Goal: Task Accomplishment & Management: Use online tool/utility

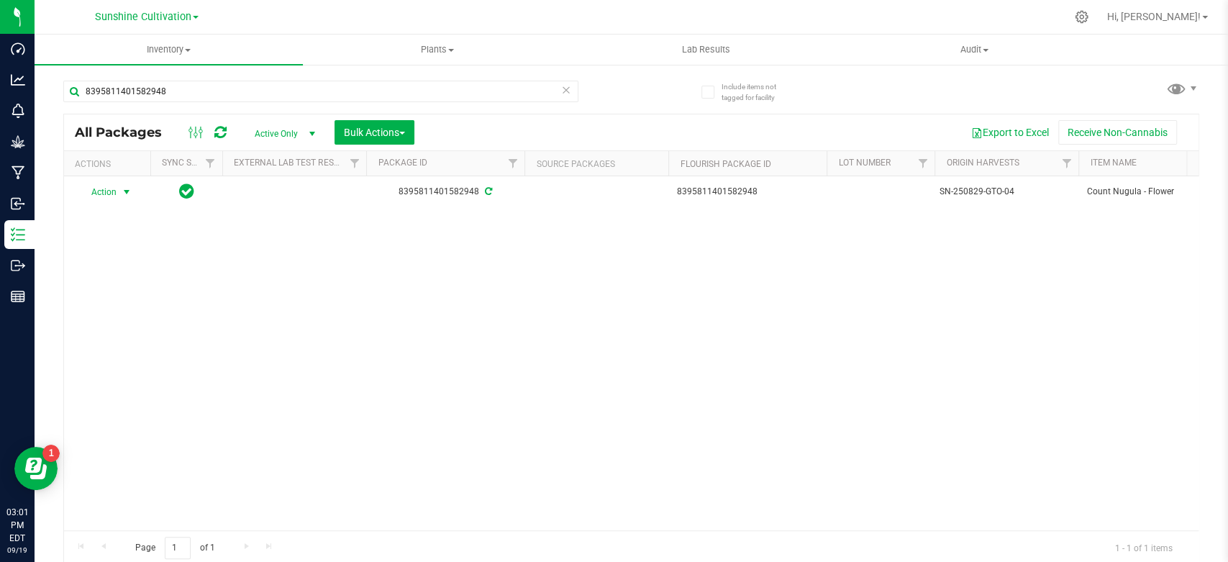
type input "8395811401582948"
click at [129, 186] on span "select" at bounding box center [127, 192] width 12 height 12
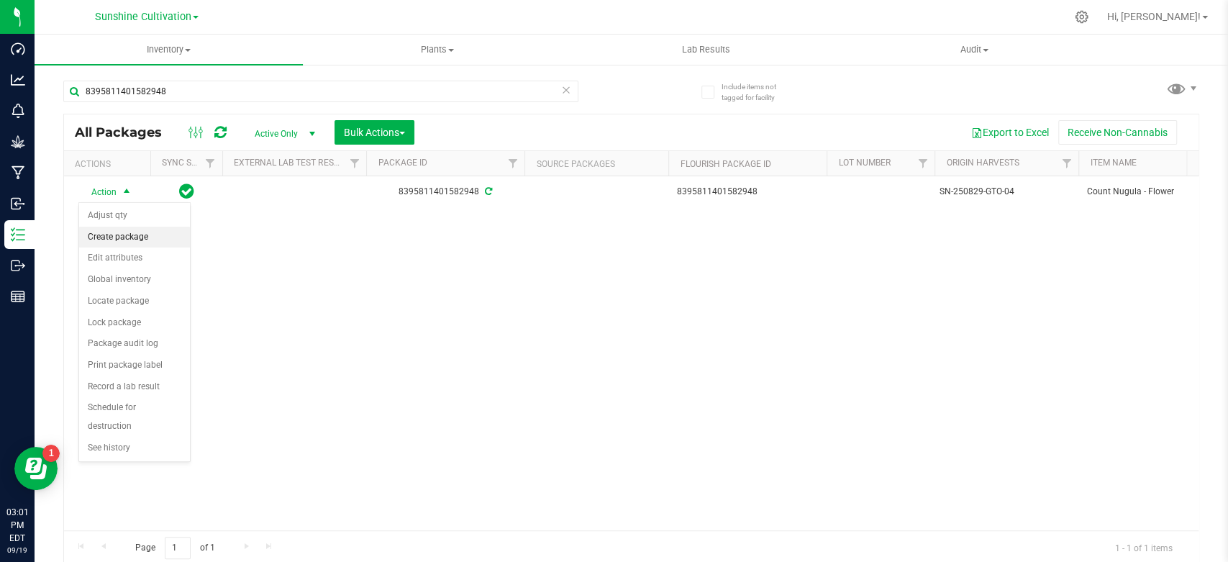
click at [119, 235] on li "Create package" at bounding box center [134, 238] width 111 height 22
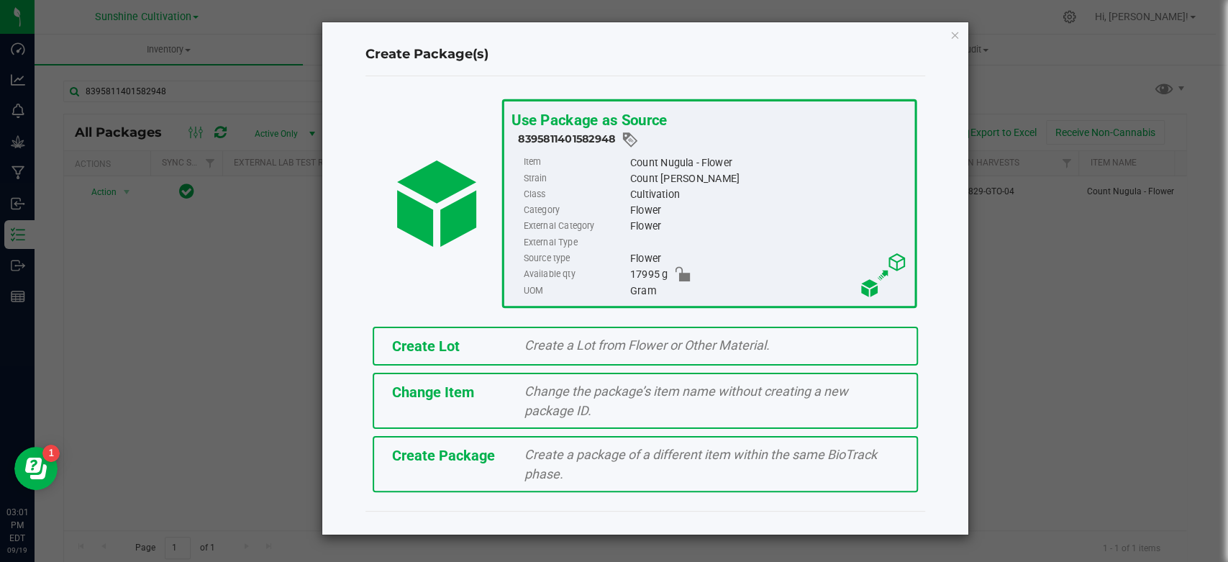
click at [405, 466] on div "Create Package Create a package of a different item within the same BioTrack ph…" at bounding box center [645, 464] width 545 height 56
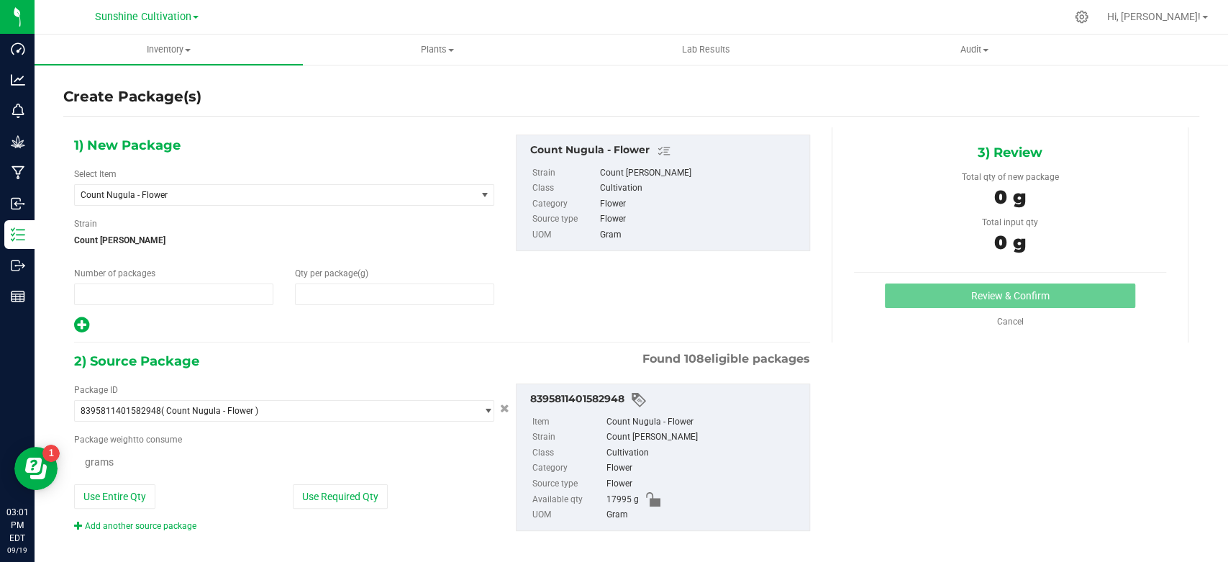
type input "1"
type input "0.0000"
click at [206, 193] on span "Count Nugula - Flower" at bounding box center [267, 195] width 373 height 10
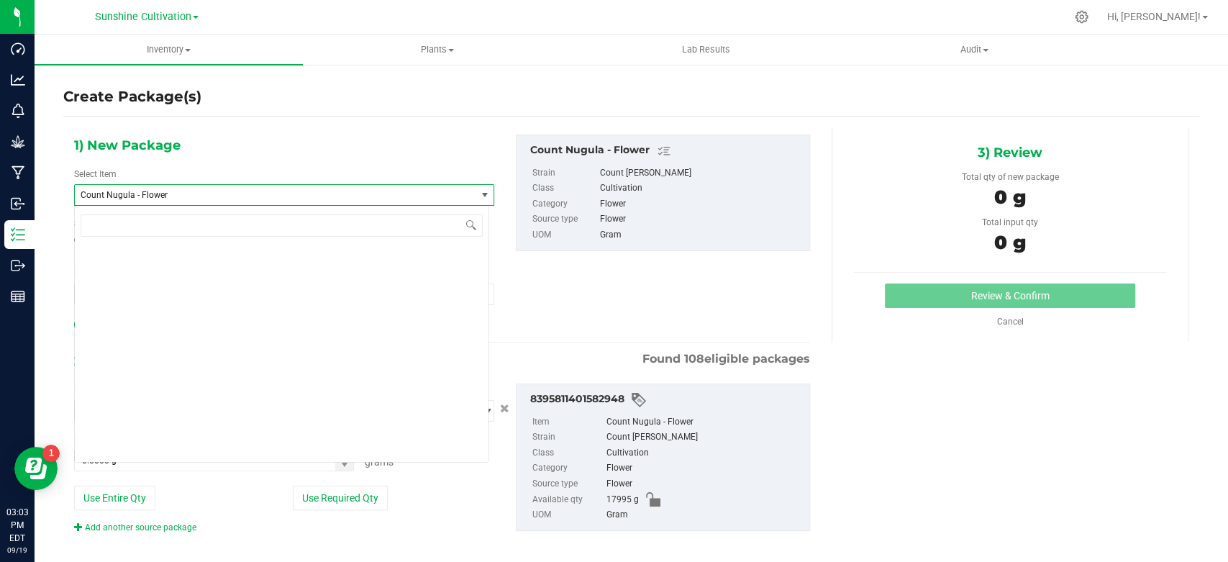
scroll to position [1329, 0]
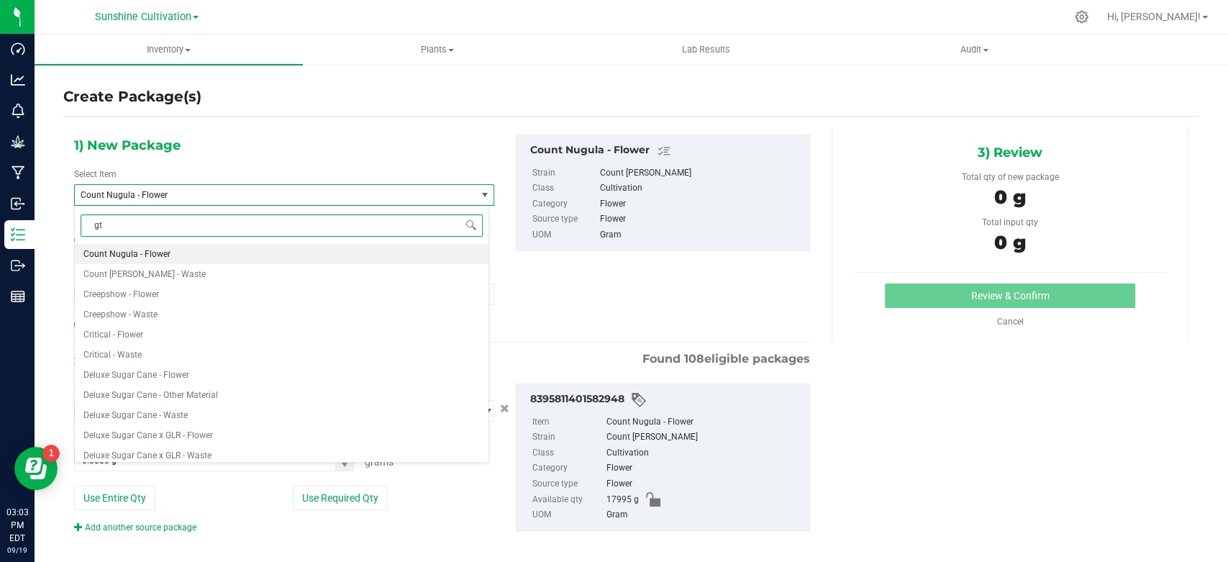
type input "gto"
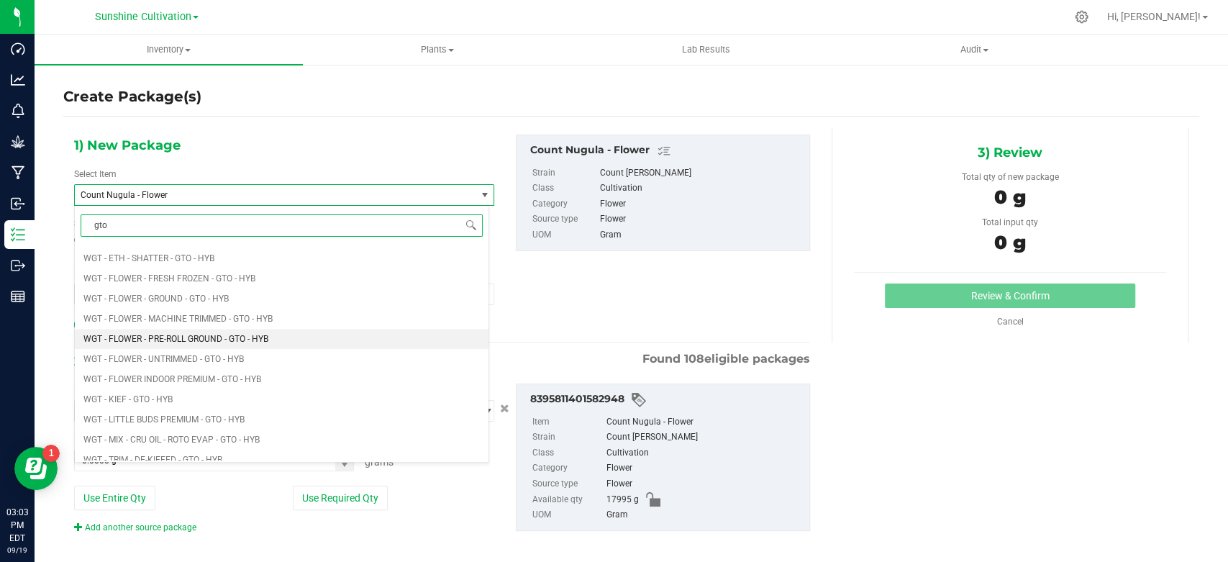
scroll to position [959, 0]
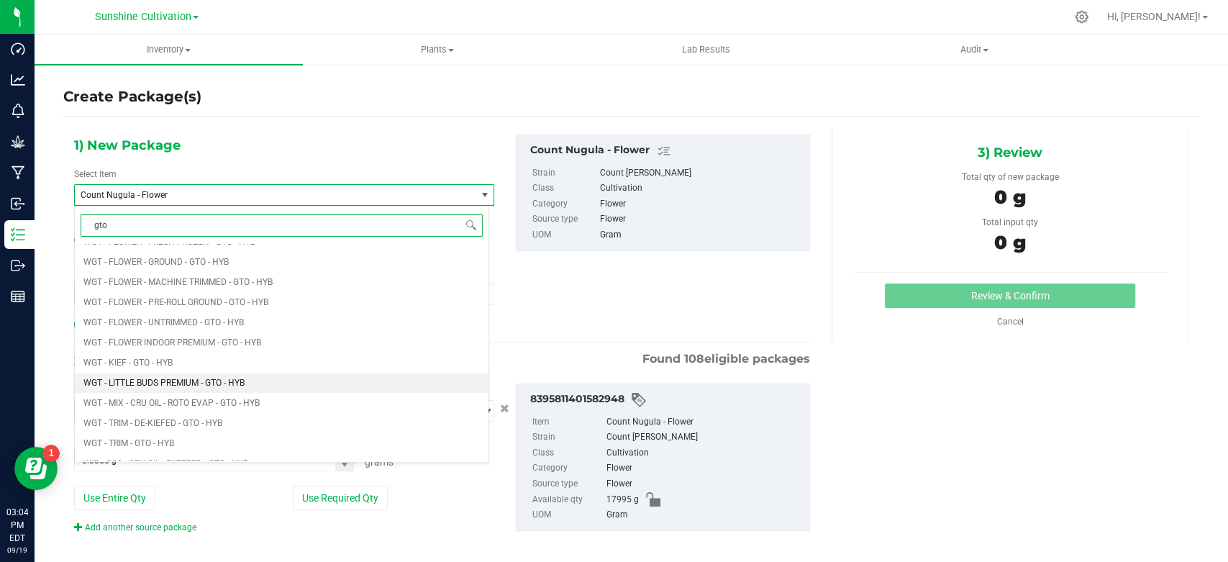
click at [204, 376] on li "WGT - LITTLE BUDS PREMIUM - GTO - HYB" at bounding box center [282, 383] width 414 height 20
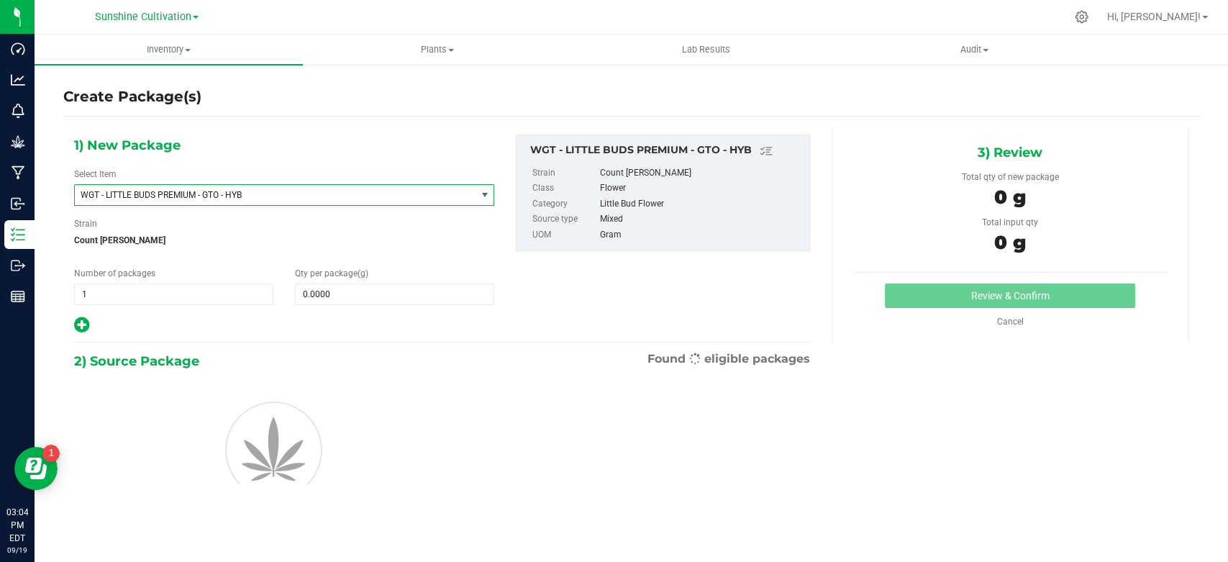
type input "0.0000"
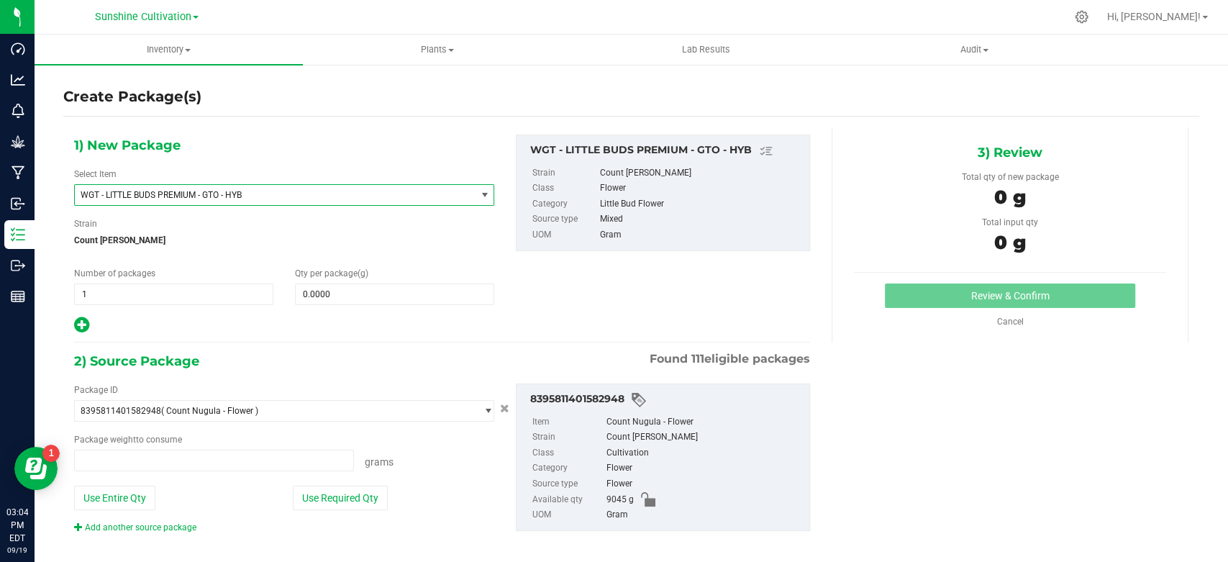
type input "0.0000 g"
click at [326, 296] on span at bounding box center [394, 294] width 199 height 22
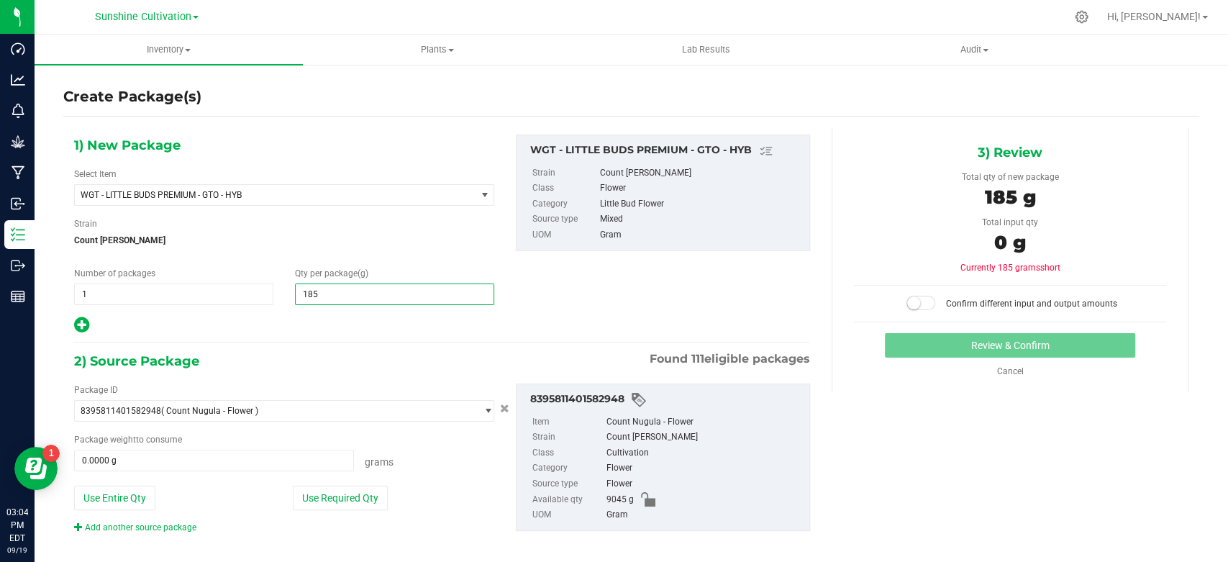
type input "1850"
type input "1,850.0000"
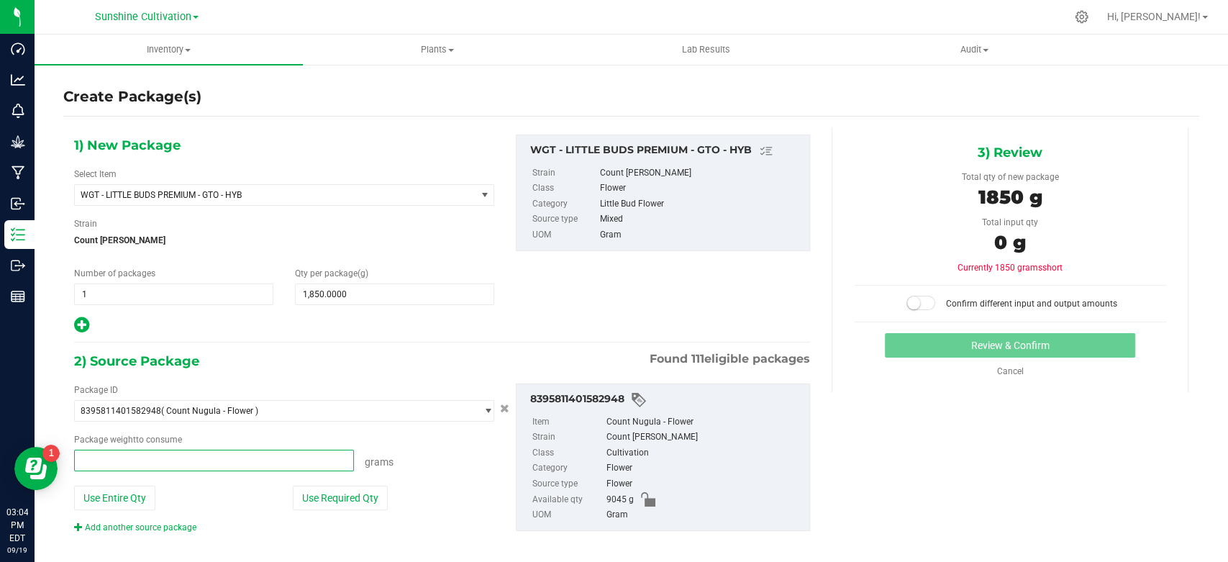
click at [255, 461] on span at bounding box center [214, 460] width 280 height 22
type input "1850"
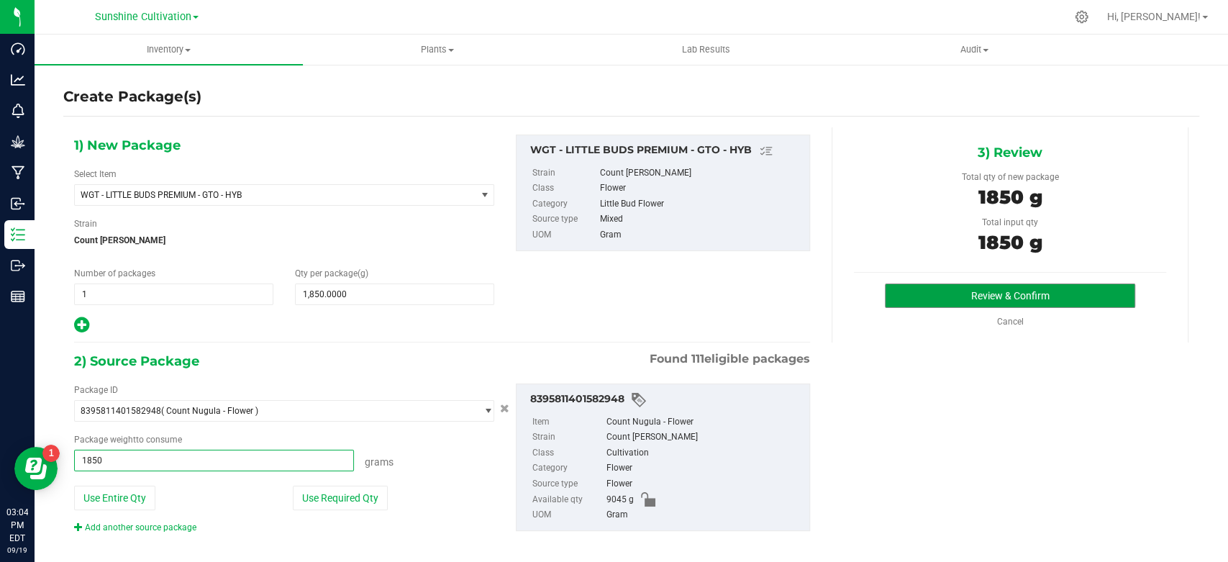
type input "1850.0000 g"
click at [920, 292] on button "Review & Confirm" at bounding box center [1010, 295] width 250 height 24
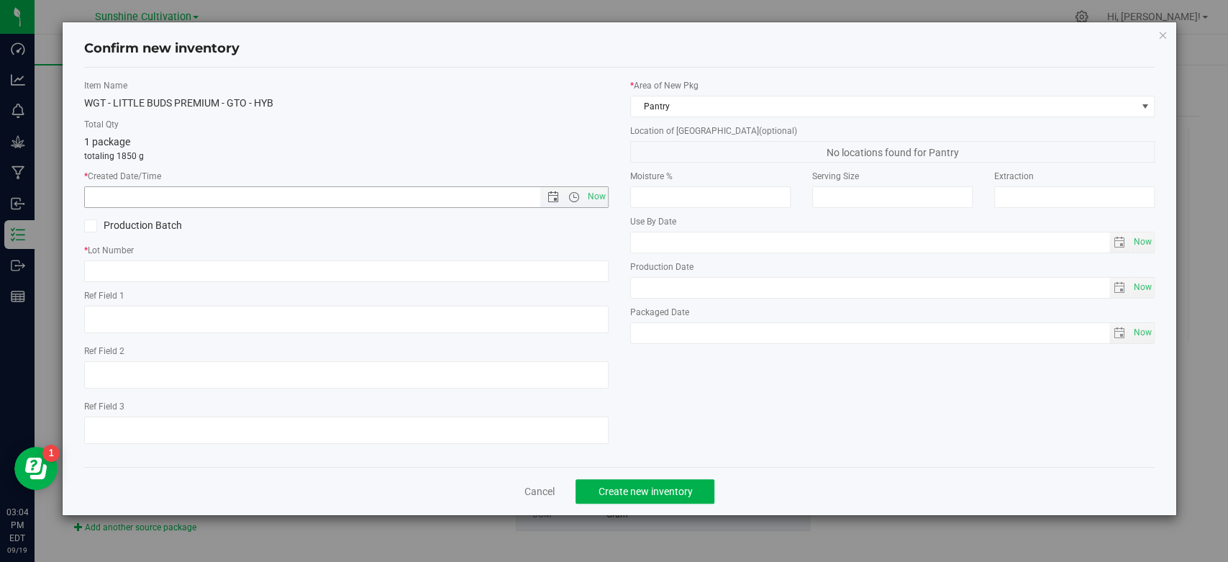
click at [599, 201] on span "Now" at bounding box center [597, 196] width 24 height 21
type input "[DATE] 3:04 PM"
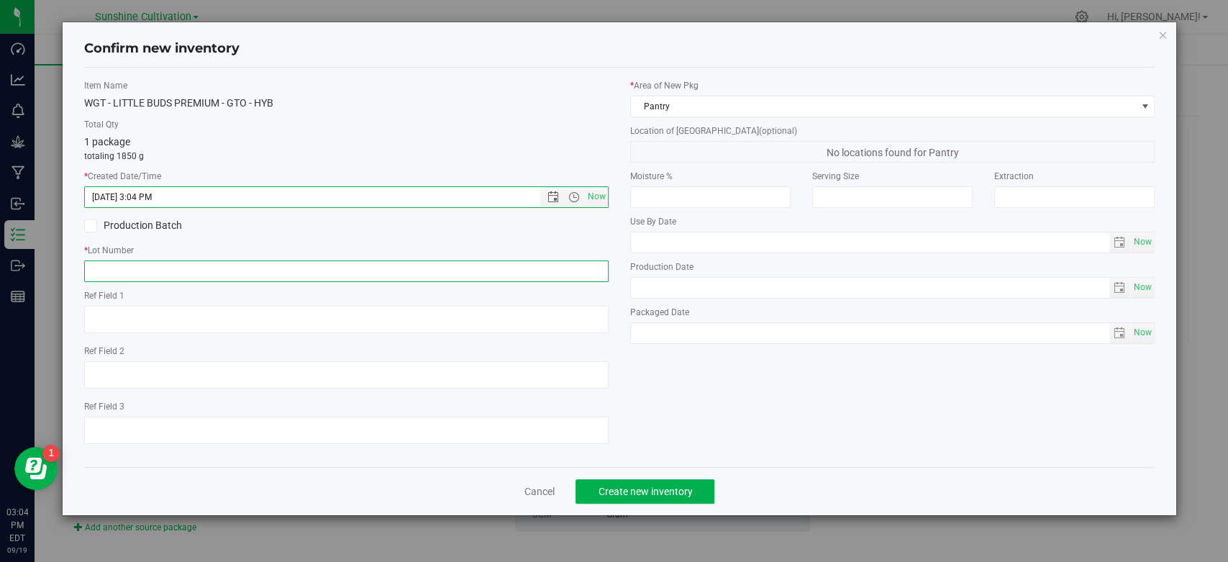
click at [575, 269] on input "text" at bounding box center [346, 271] width 524 height 22
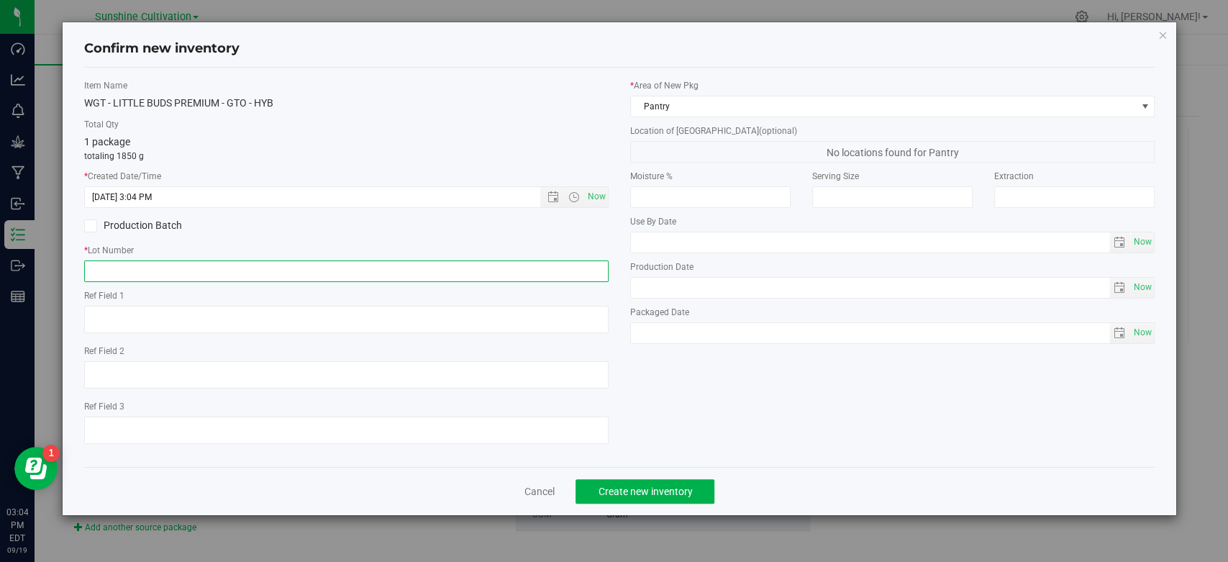
paste input "SN-250829-GTO-04"
type input "SN-250829-GTO-04"
click at [677, 496] on button "Create new inventory" at bounding box center [644, 491] width 139 height 24
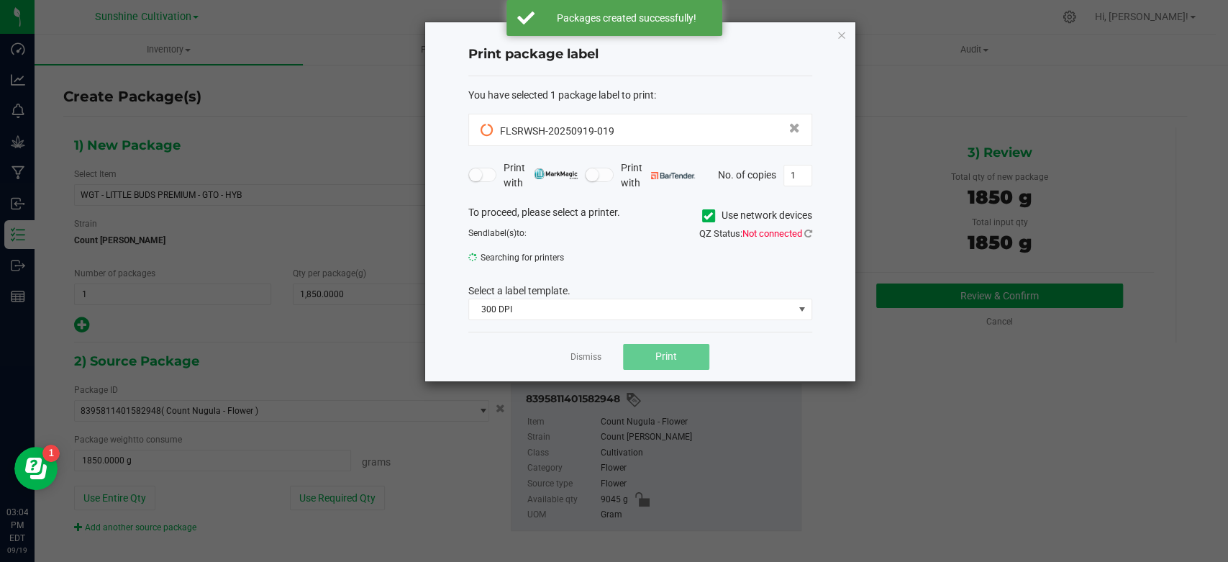
click at [587, 359] on link "Dismiss" at bounding box center [585, 357] width 31 height 12
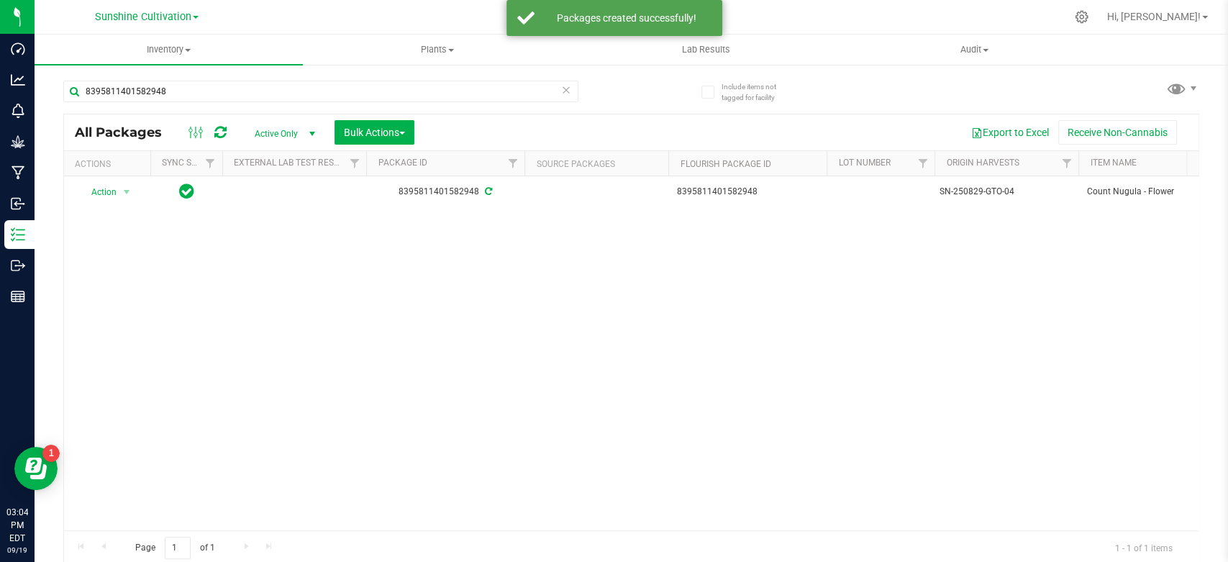
drag, startPoint x: 179, startPoint y: 82, endPoint x: 67, endPoint y: 86, distance: 112.3
click at [67, 86] on div "8395811401582948" at bounding box center [347, 91] width 568 height 46
drag, startPoint x: 221, startPoint y: 101, endPoint x: 40, endPoint y: 105, distance: 181.3
click at [40, 105] on div "Include items not tagged for facility 8395811401582948 All Packages Active Only…" at bounding box center [631, 282] width 1193 height 439
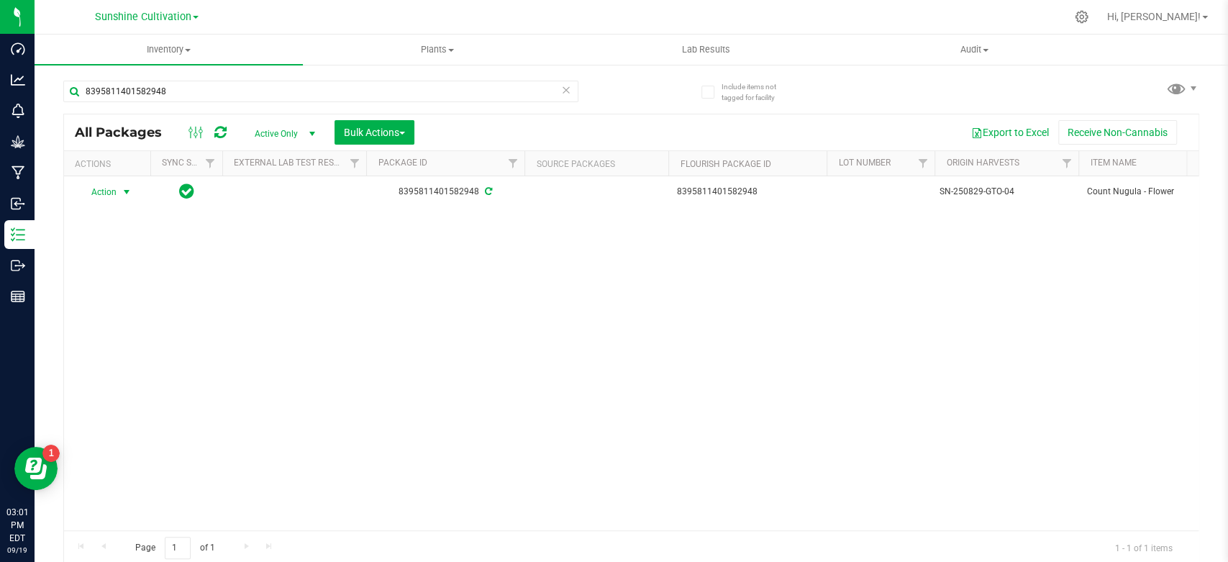
type input "8395811401582948"
click at [125, 190] on span "select" at bounding box center [127, 192] width 12 height 12
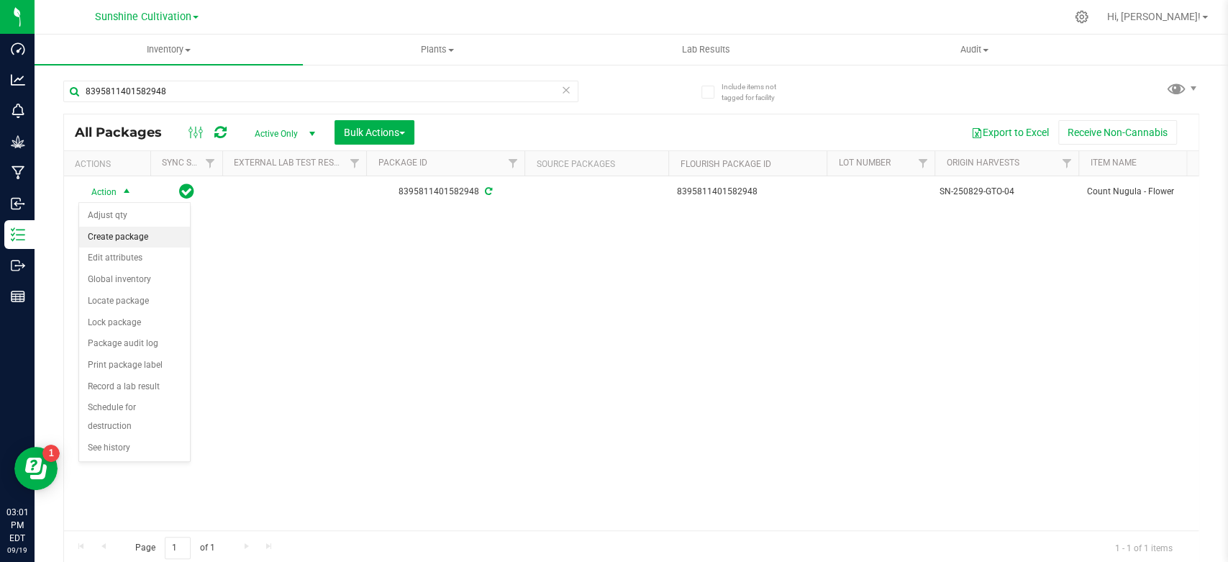
click at [118, 229] on li "Create package" at bounding box center [134, 238] width 111 height 22
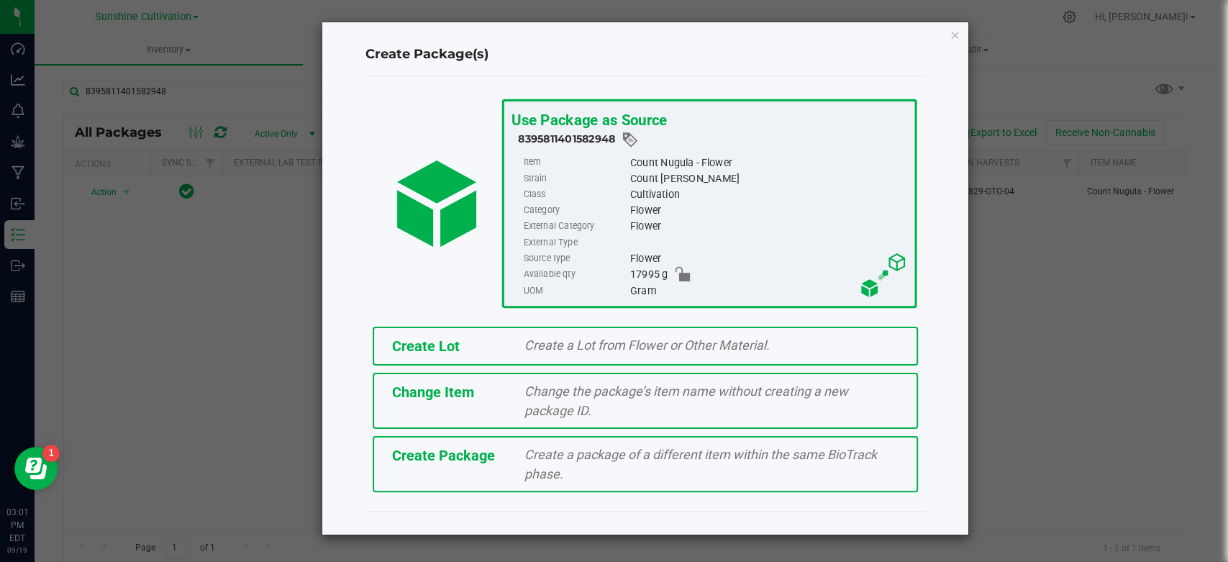
click at [417, 457] on span "Create Package" at bounding box center [443, 455] width 103 height 17
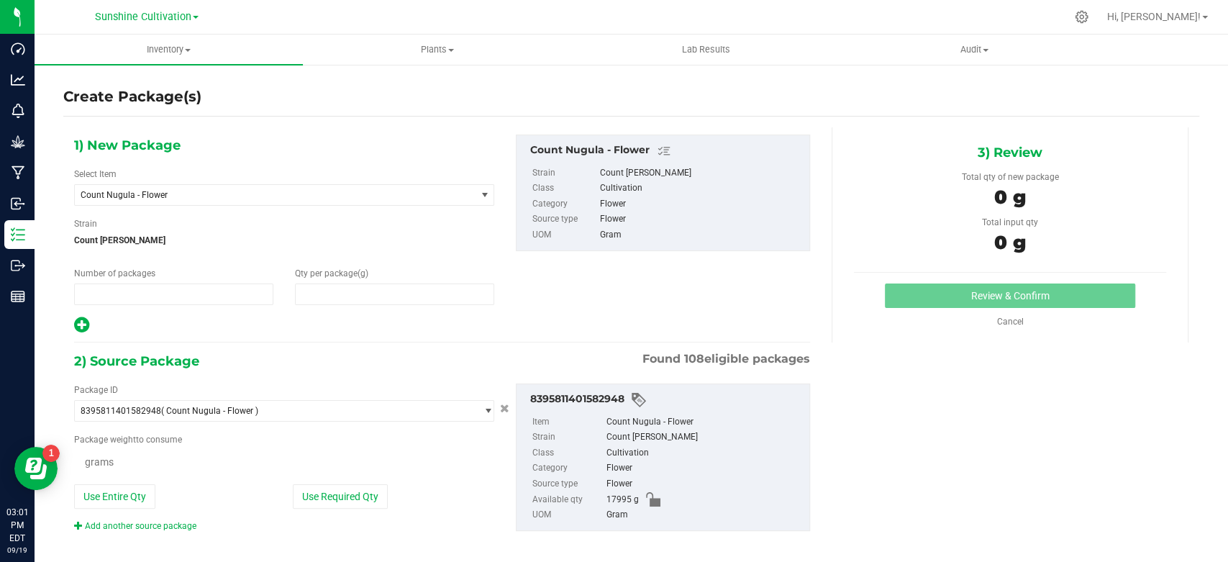
type input "1"
type input "0.0000"
click at [279, 186] on span "Count Nugula - Flower" at bounding box center [275, 195] width 401 height 20
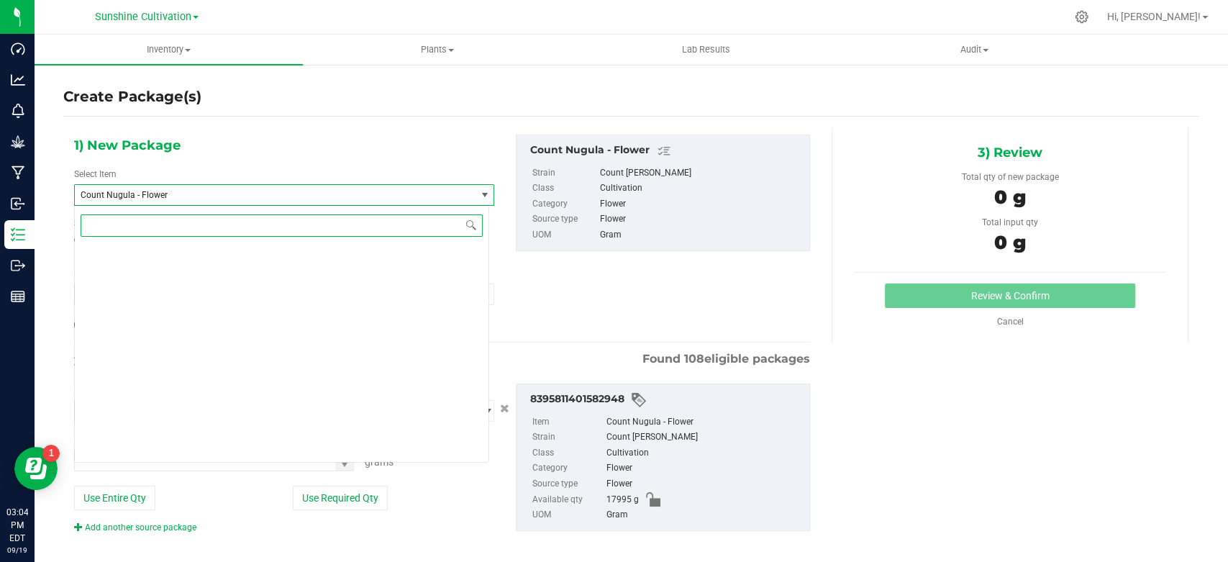
scroll to position [1329, 0]
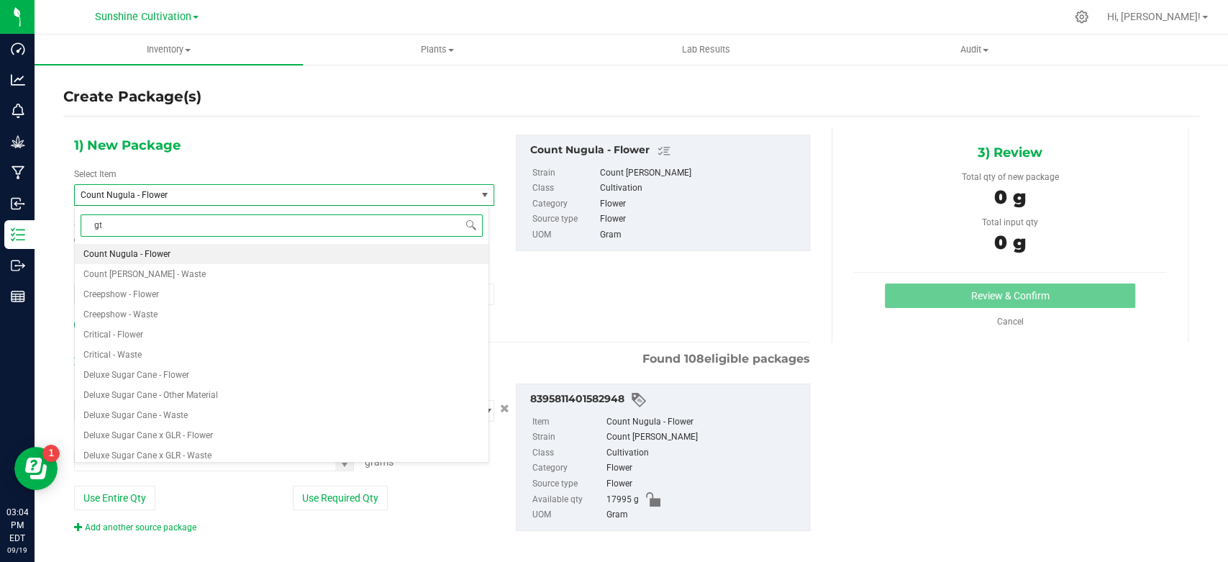
type input "gto"
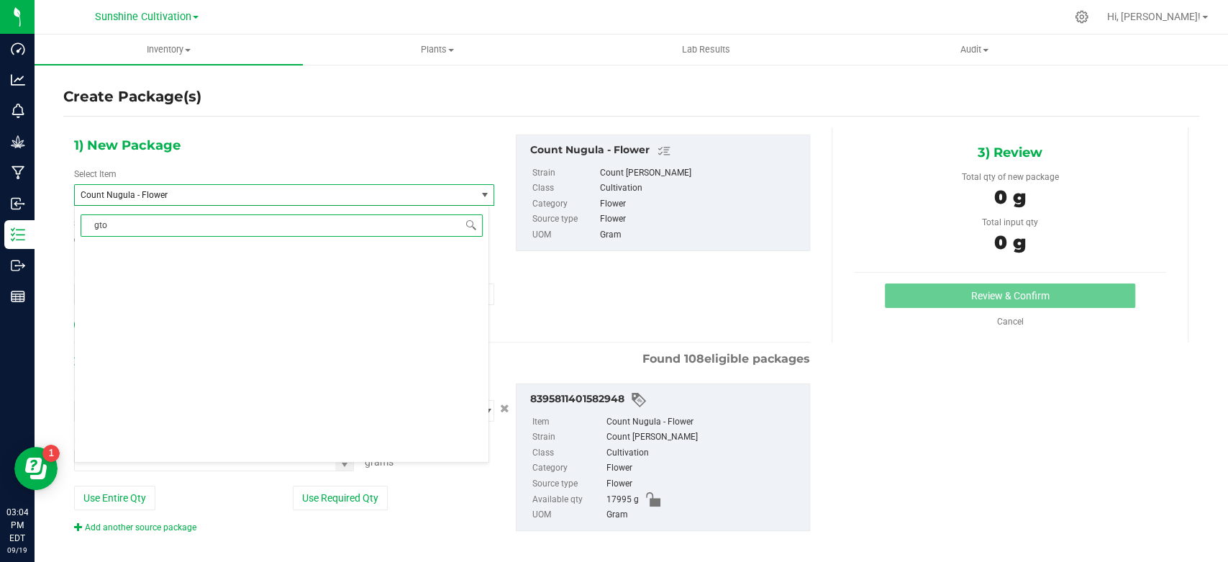
scroll to position [0, 0]
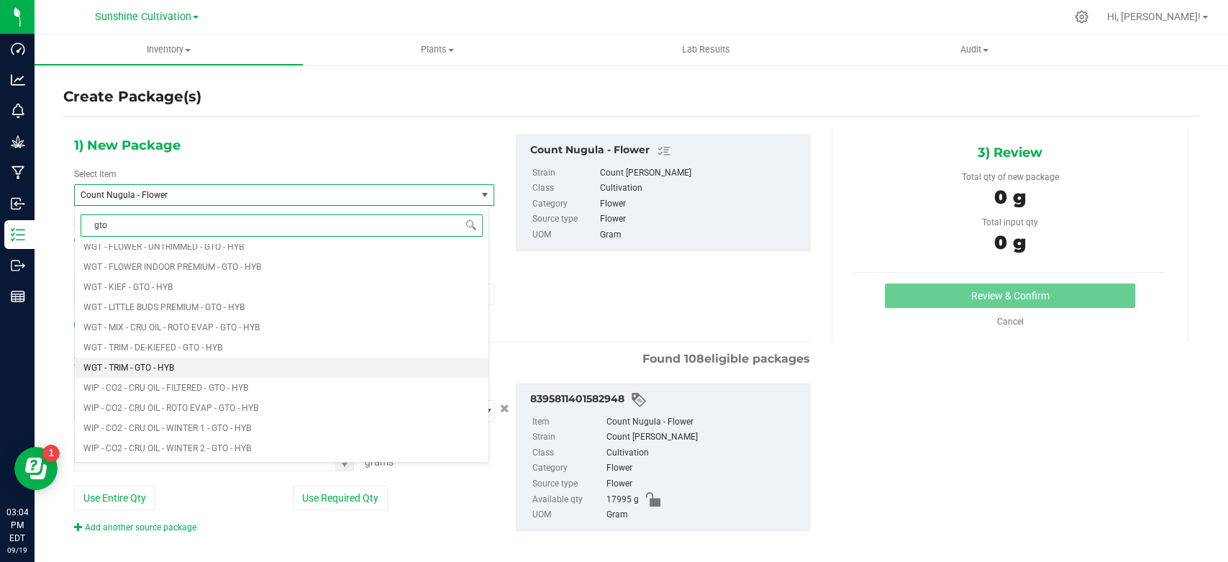
click at [161, 364] on span "WGT - TRIM - GTO - HYB" at bounding box center [128, 367] width 91 height 10
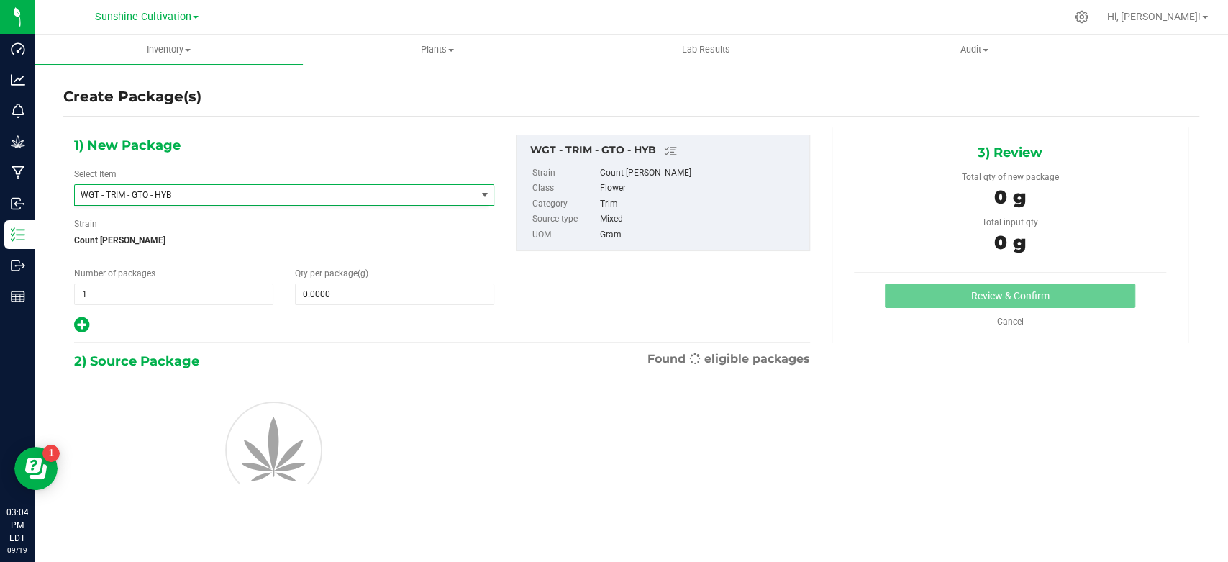
type input "0.0000"
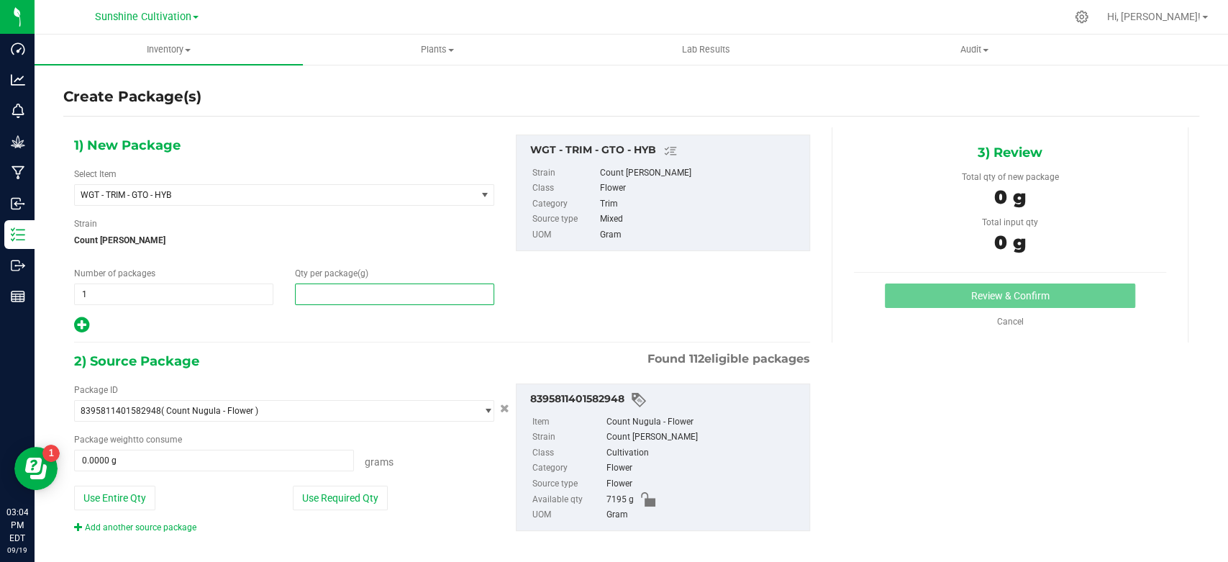
click at [341, 296] on span at bounding box center [394, 294] width 199 height 22
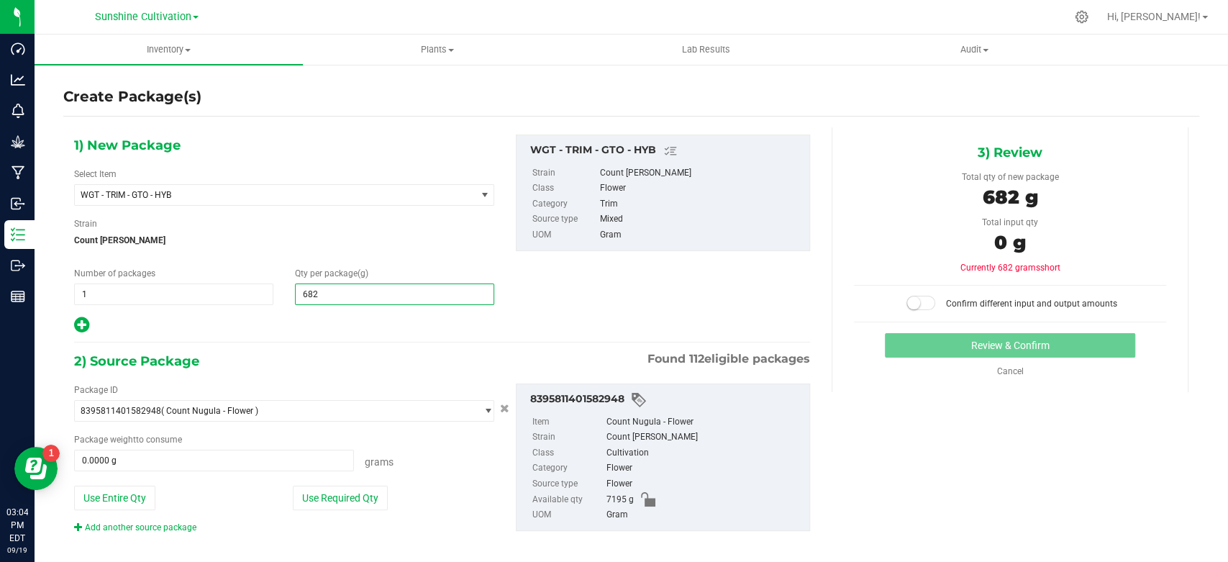
type input "6820"
type input "6,820.0000"
click at [229, 451] on span at bounding box center [214, 460] width 280 height 22
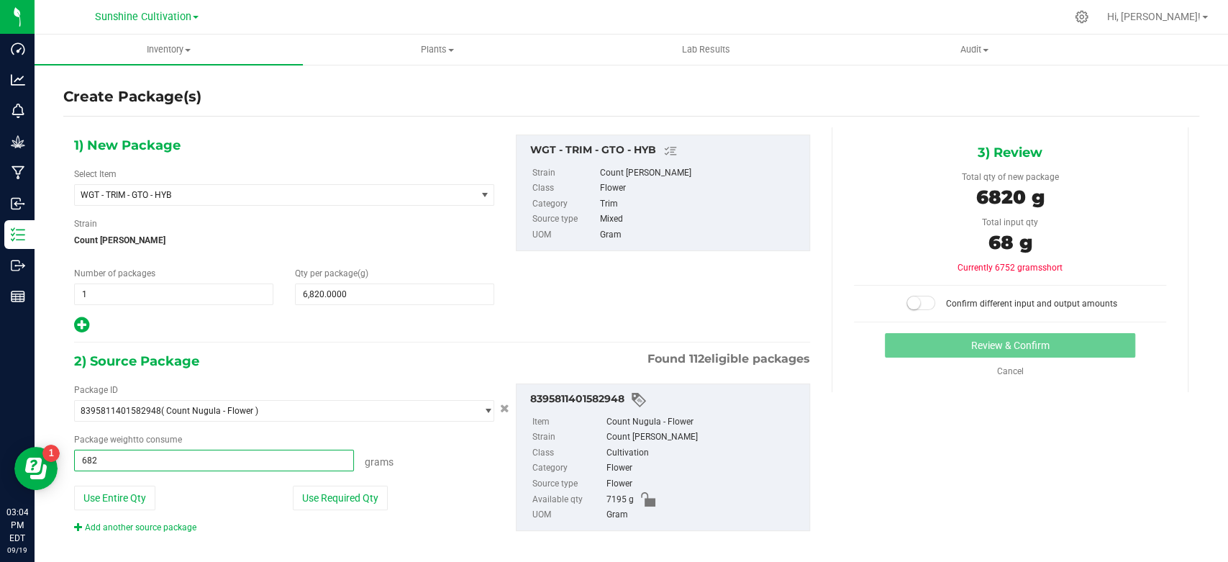
type input "6820"
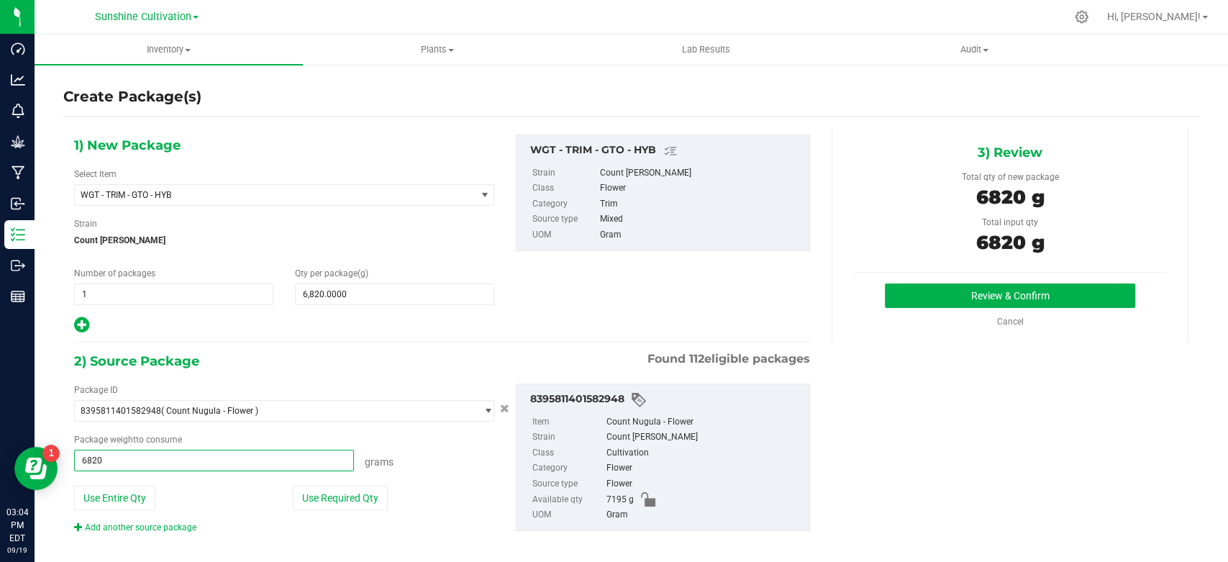
type input "6820.0000 g"
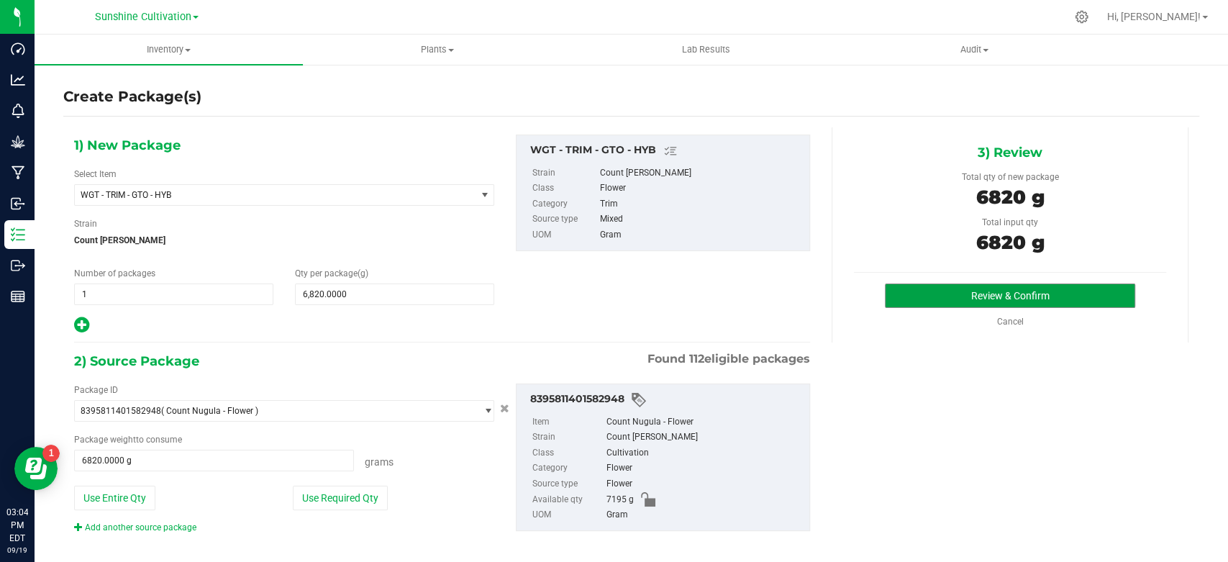
click at [932, 303] on button "Review & Confirm" at bounding box center [1010, 295] width 250 height 24
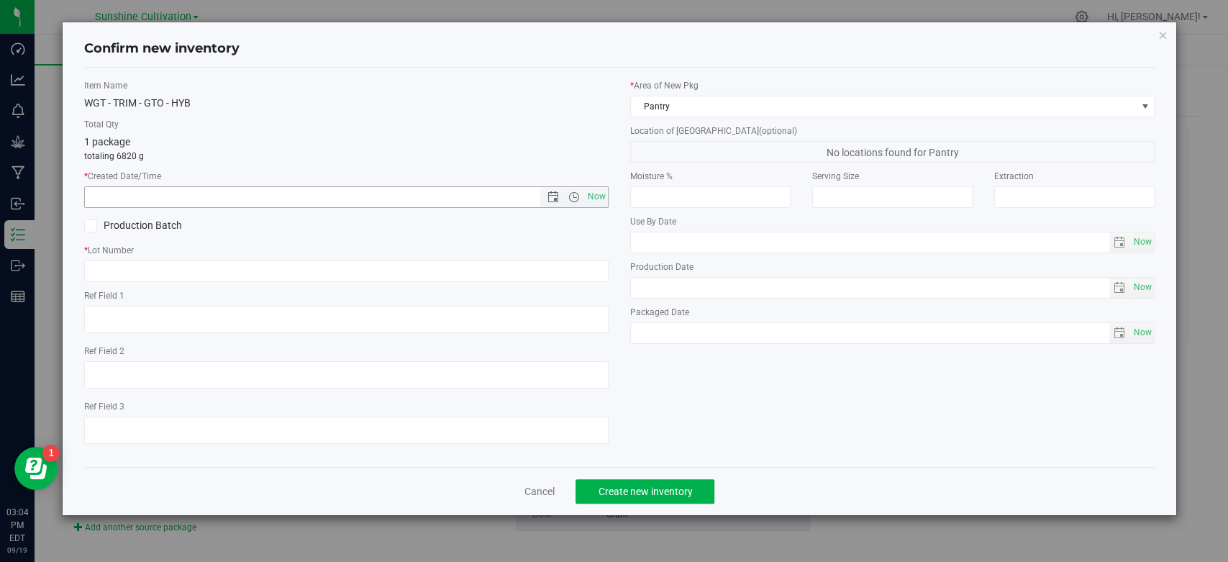
click at [601, 191] on span "Now" at bounding box center [597, 196] width 24 height 21
type input "[DATE] 3:04 PM"
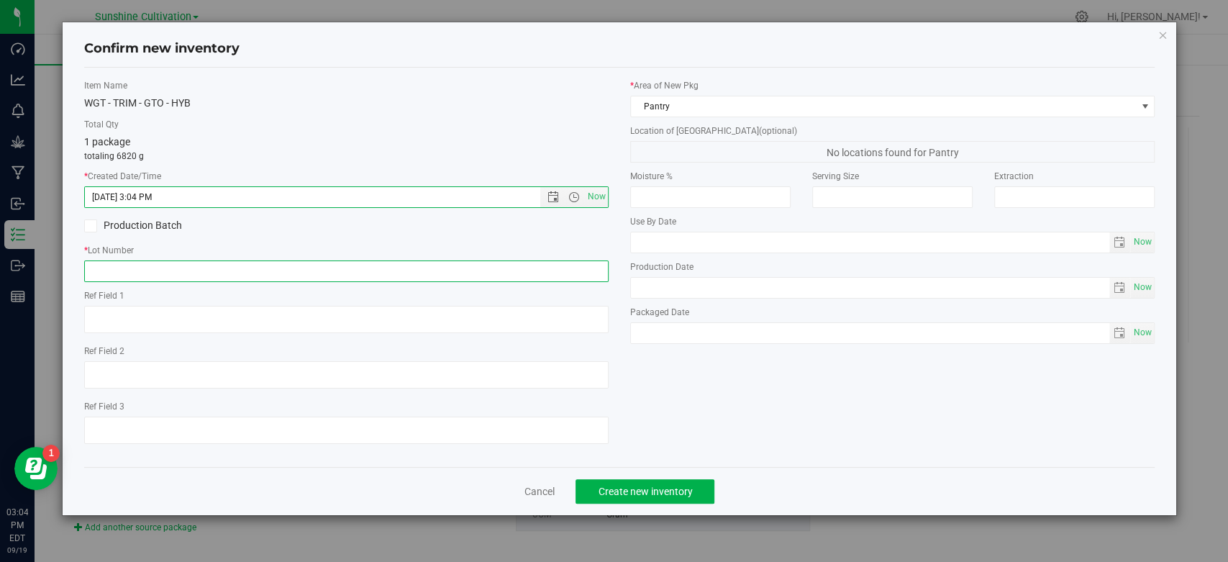
click at [564, 267] on input "text" at bounding box center [346, 271] width 524 height 22
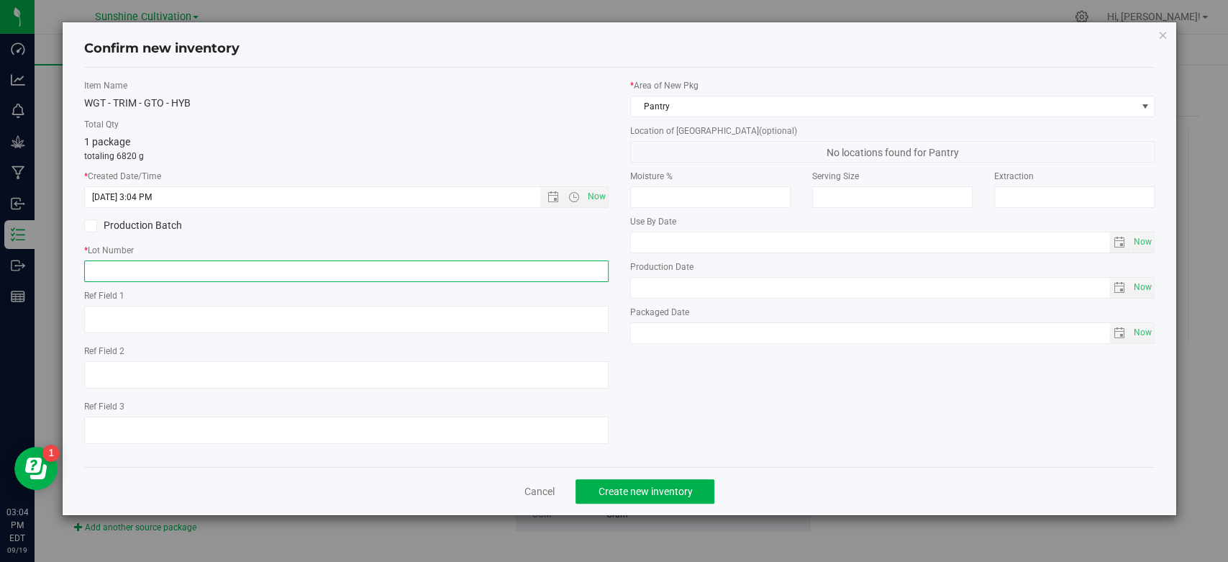
paste input "SN-250829-GTO-04"
type input "SN-250829-GTO-04"
click at [622, 485] on span "Create new inventory" at bounding box center [645, 491] width 94 height 12
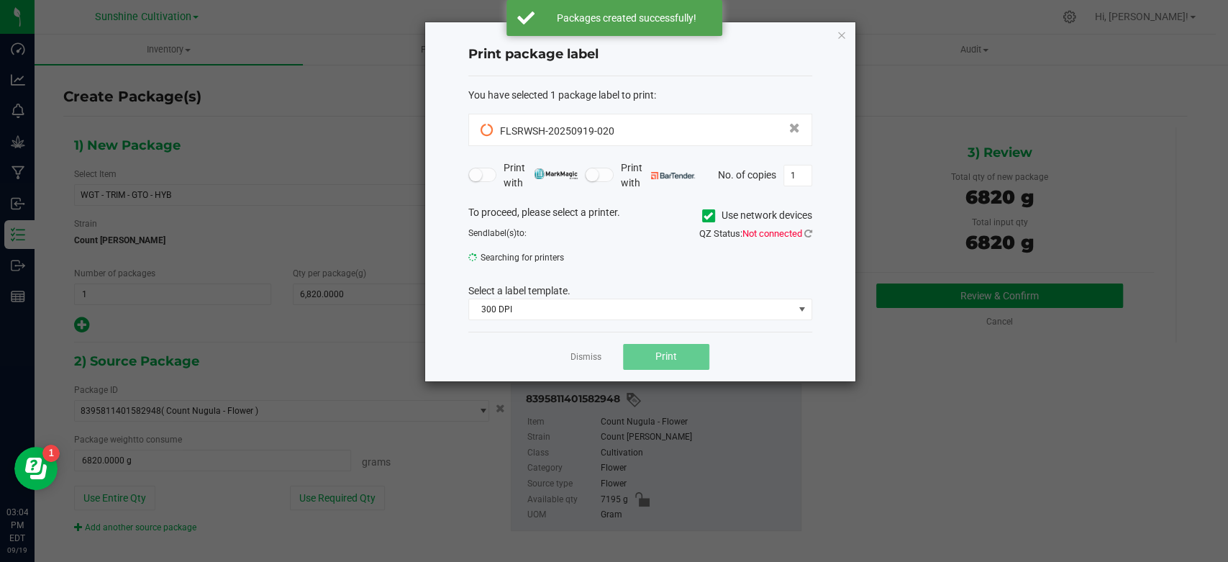
click at [583, 355] on link "Dismiss" at bounding box center [585, 357] width 31 height 12
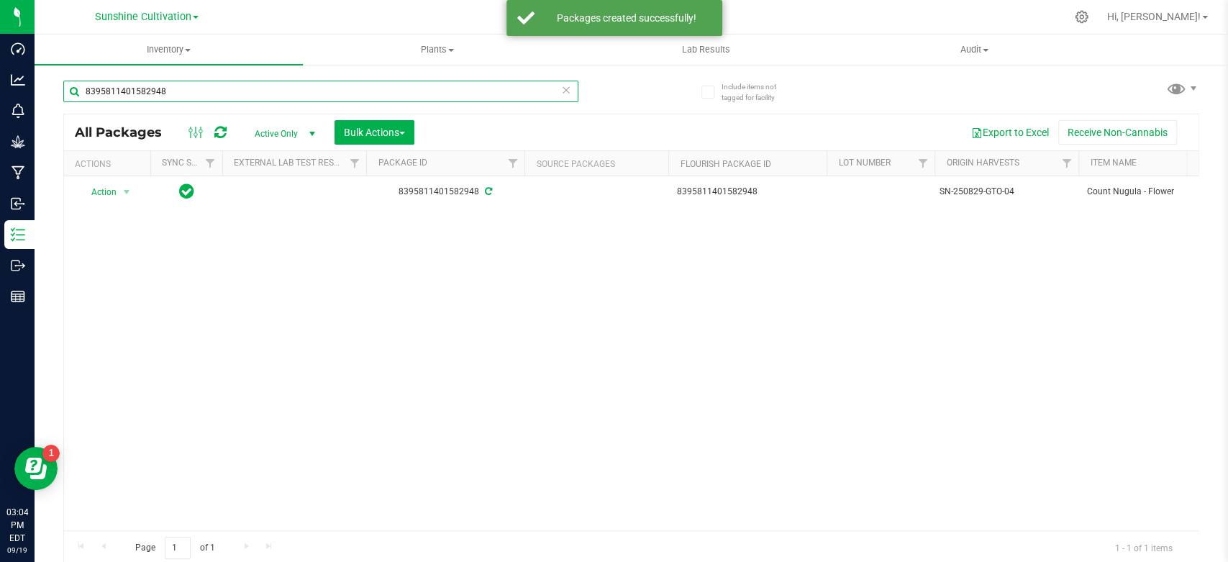
drag, startPoint x: 193, startPoint y: 96, endPoint x: 45, endPoint y: 95, distance: 147.4
click at [45, 95] on div "Include items not tagged for facility 8395811401582948 All Packages Active Only…" at bounding box center [631, 282] width 1193 height 439
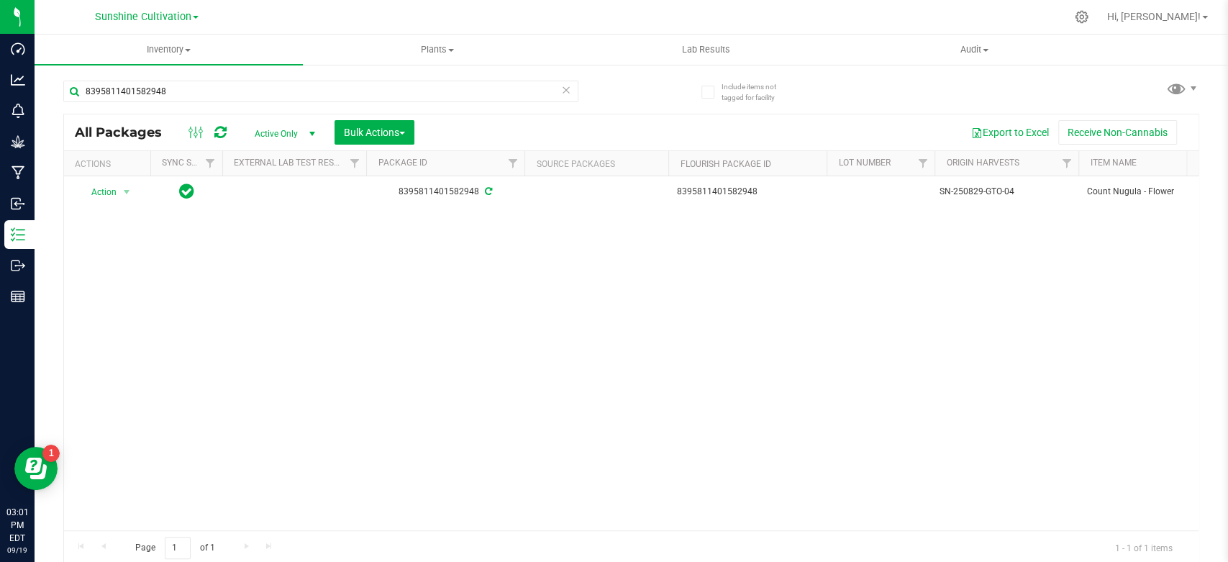
type input "8395811401582948"
click at [132, 196] on span "select" at bounding box center [127, 192] width 18 height 20
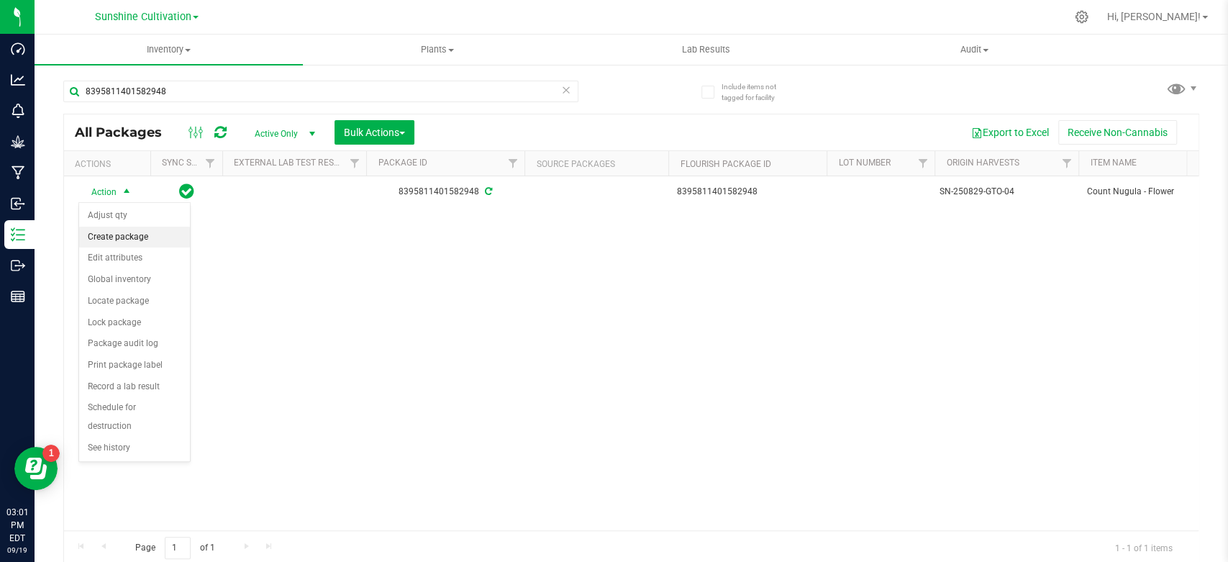
click at [127, 240] on li "Create package" at bounding box center [134, 238] width 111 height 22
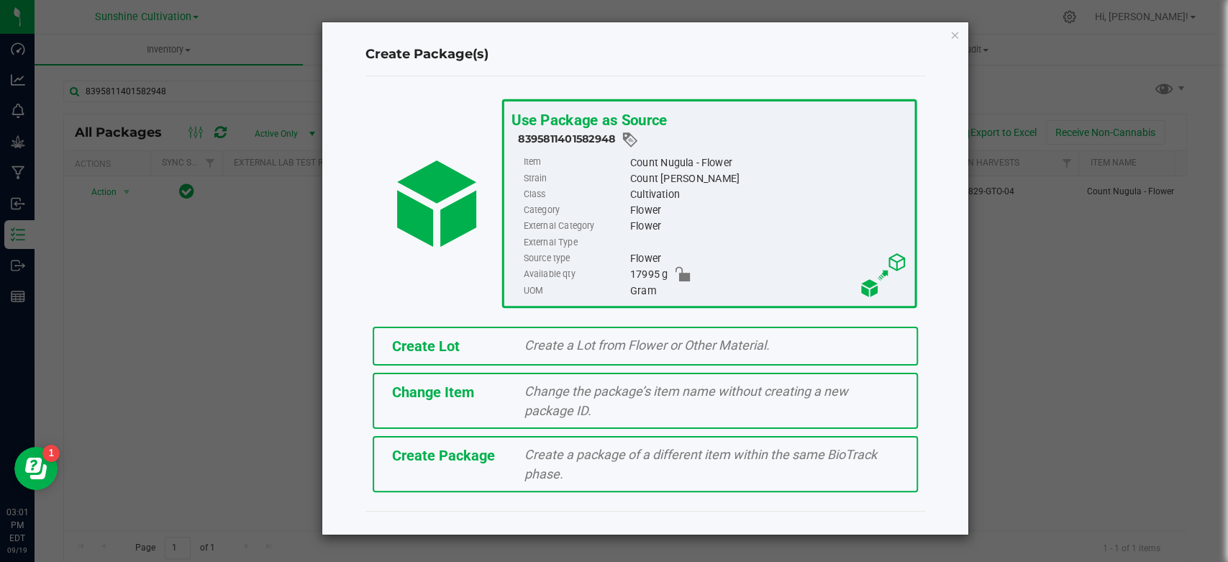
click at [405, 453] on span "Create Package" at bounding box center [443, 455] width 103 height 17
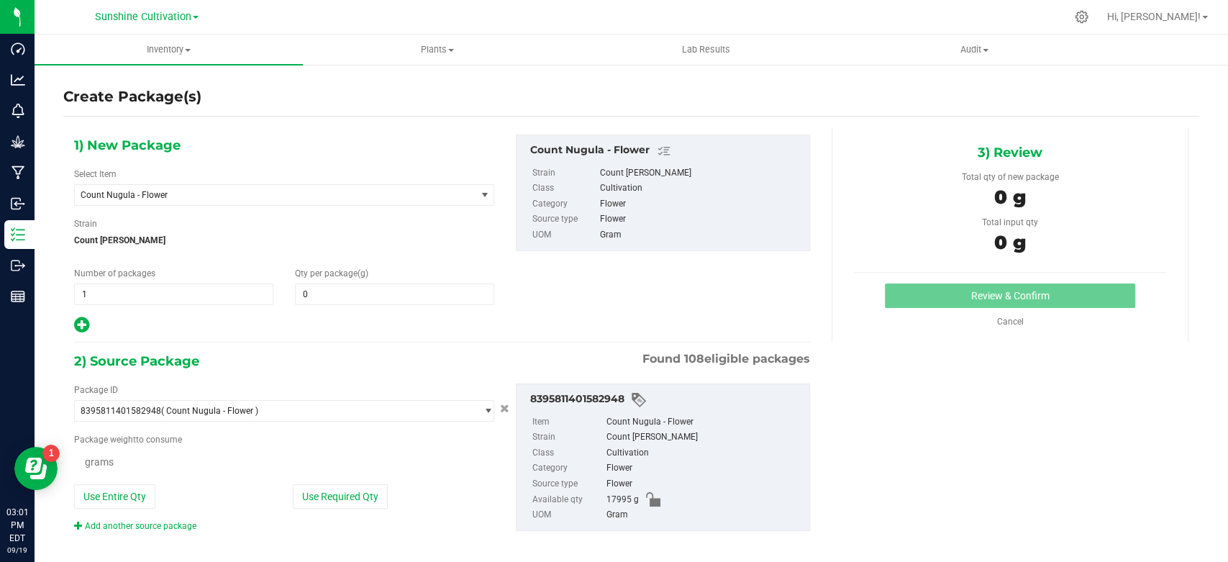
type input "0.0000"
click at [209, 203] on span "Count Nugula - Flower" at bounding box center [275, 195] width 401 height 20
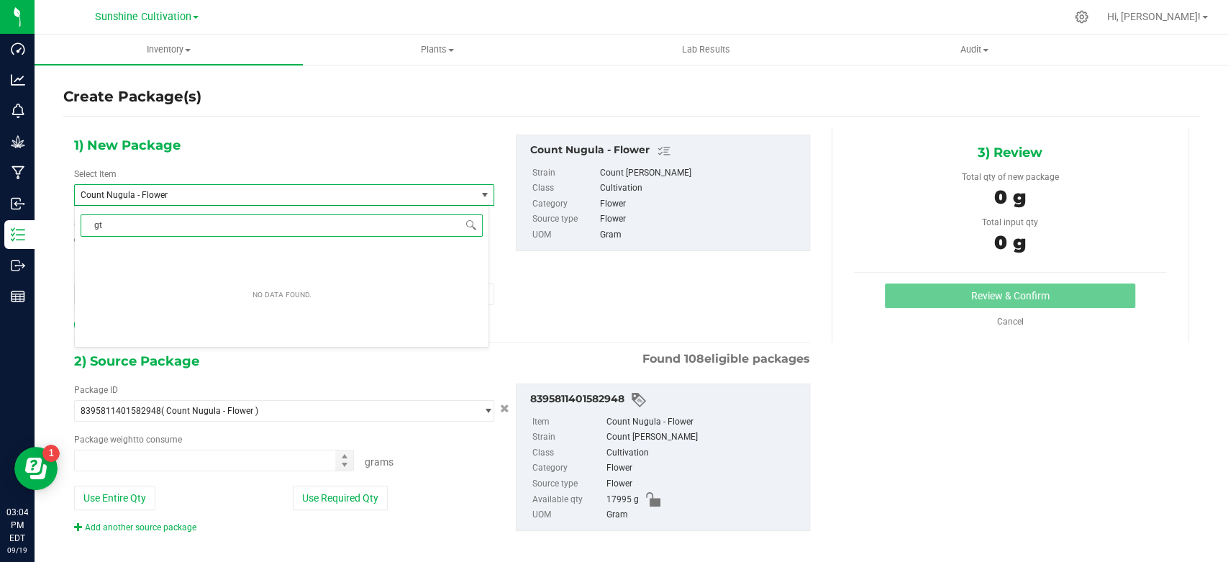
type input "gto"
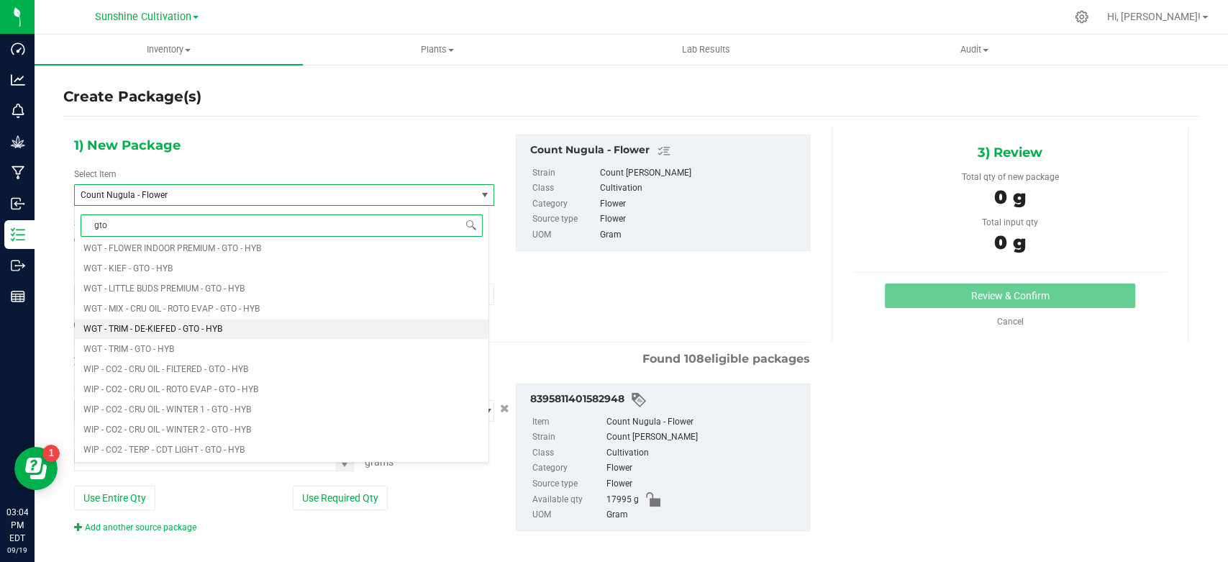
scroll to position [954, 0]
click at [211, 329] on span "WGT - FLOWER - UNTRIMMED - GTO - HYB" at bounding box center [163, 326] width 160 height 10
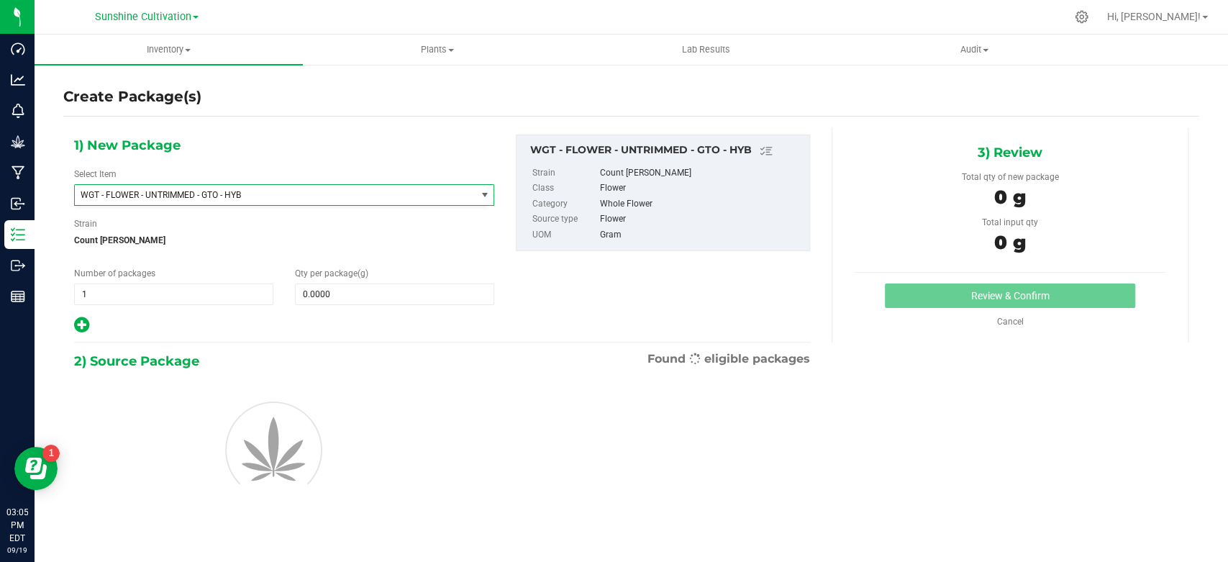
type input "0.0000"
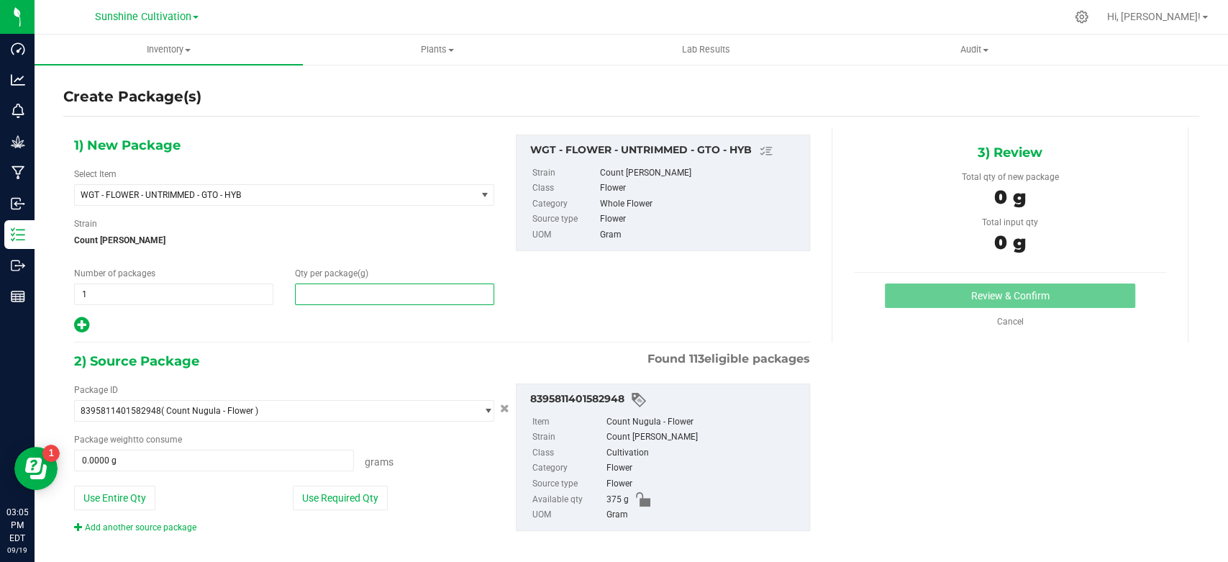
click at [337, 296] on span at bounding box center [394, 294] width 199 height 22
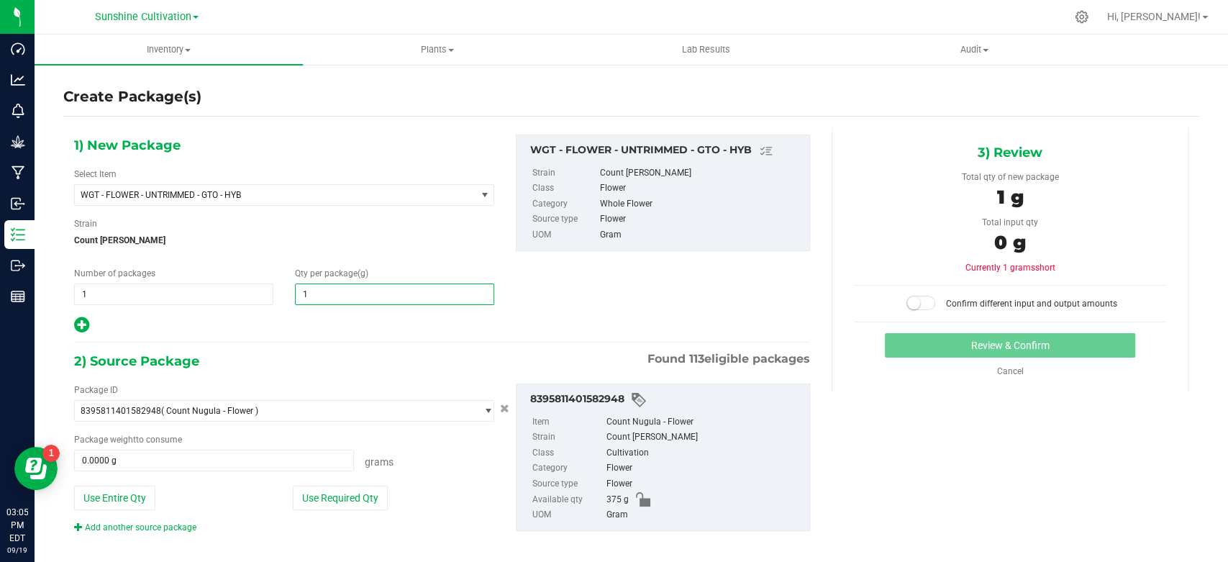
type input "15"
type input "15.0000"
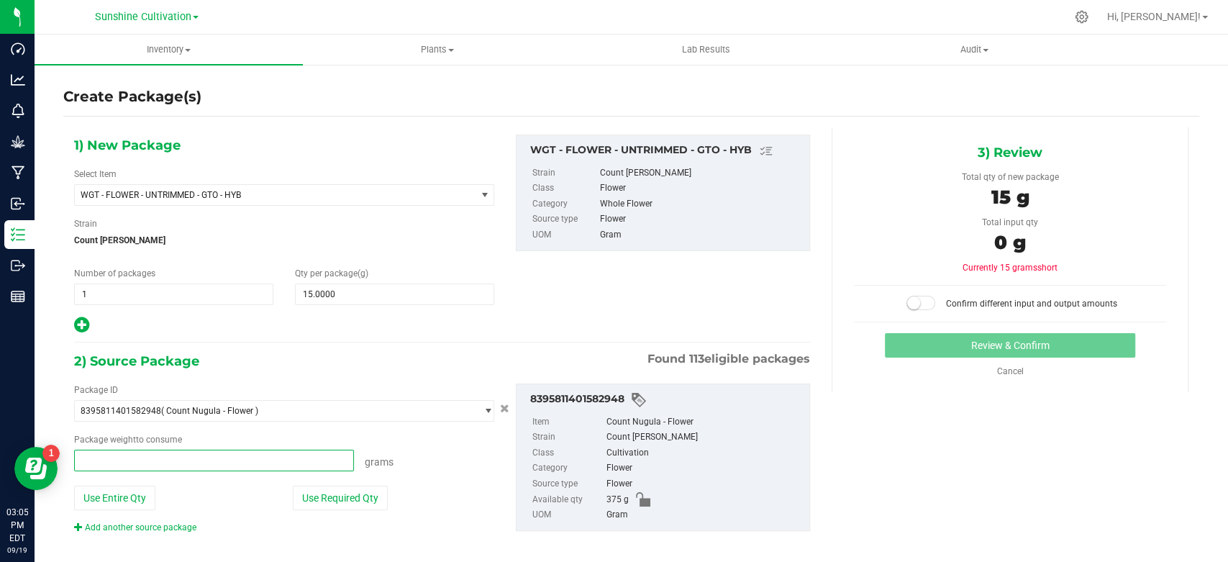
click at [234, 462] on span at bounding box center [214, 460] width 280 height 22
type input "15"
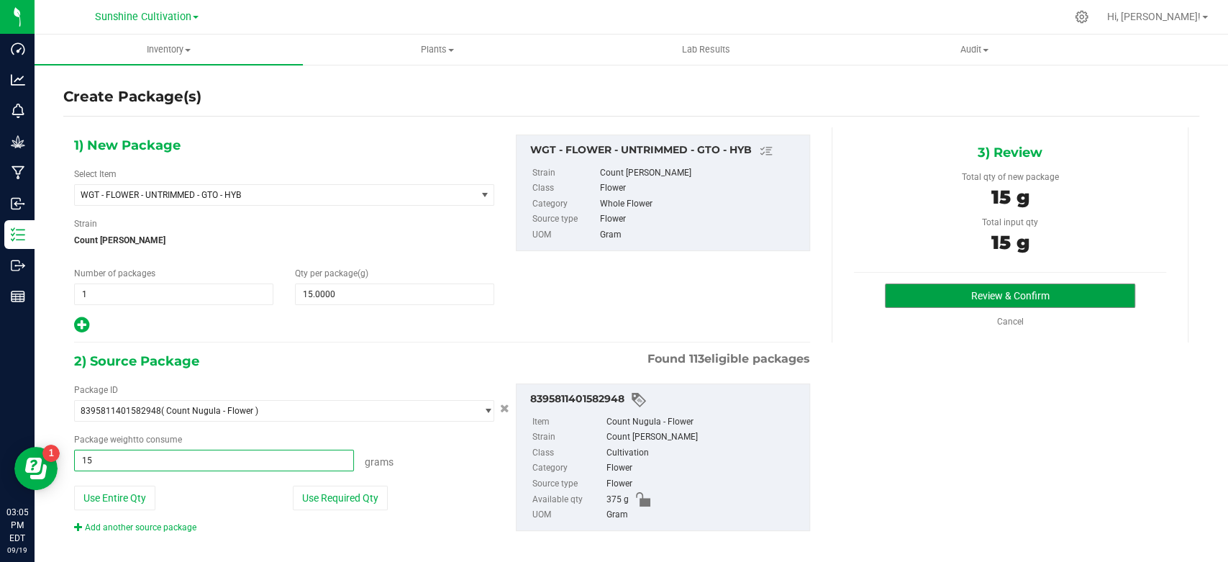
type input "15.0000 g"
click at [960, 293] on button "Review & Confirm" at bounding box center [1010, 295] width 250 height 24
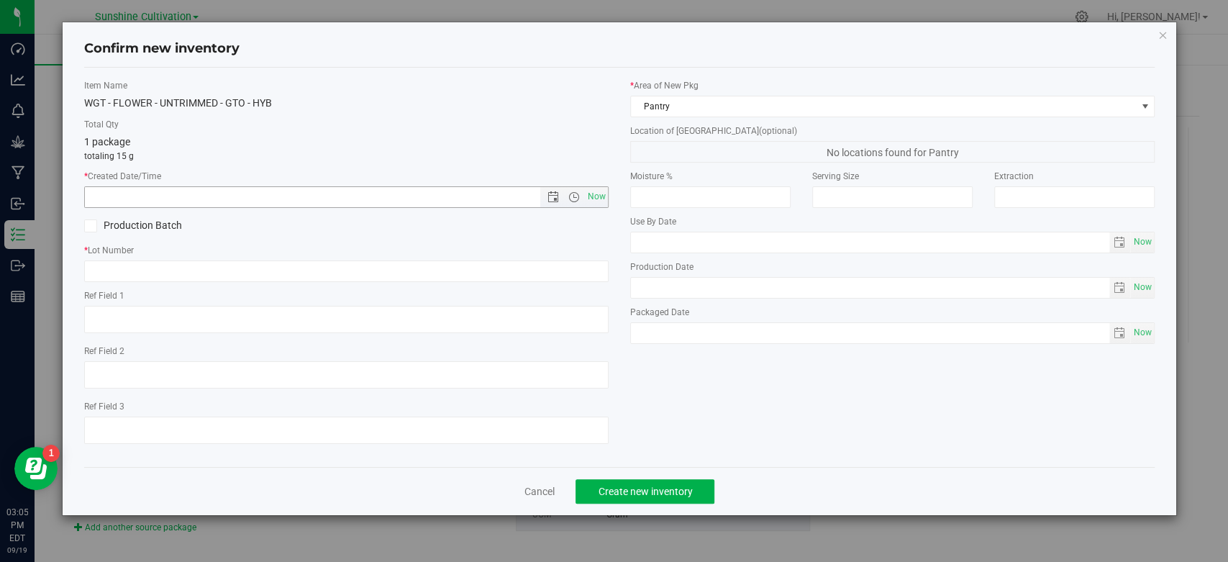
click at [605, 193] on span "Now" at bounding box center [597, 196] width 24 height 21
type input "9/19/2025 3:05 PM"
click at [573, 273] on input "text" at bounding box center [346, 271] width 524 height 22
paste input "SN-250829-GTO-04"
type input "SN-250829-GTO-04-FA"
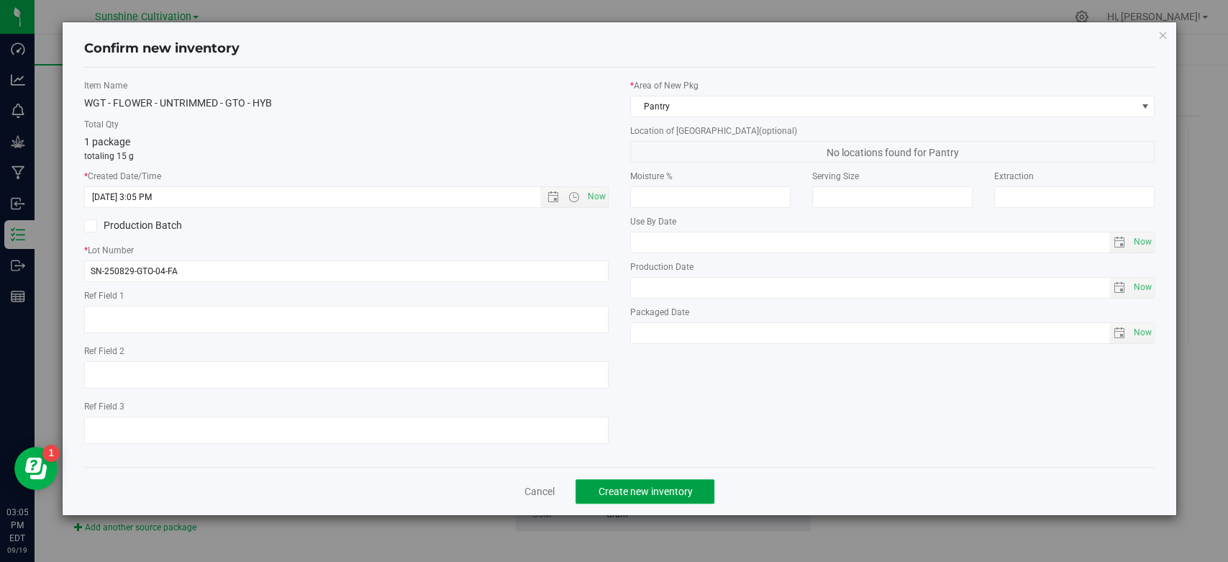
click at [678, 495] on button "Create new inventory" at bounding box center [644, 491] width 139 height 24
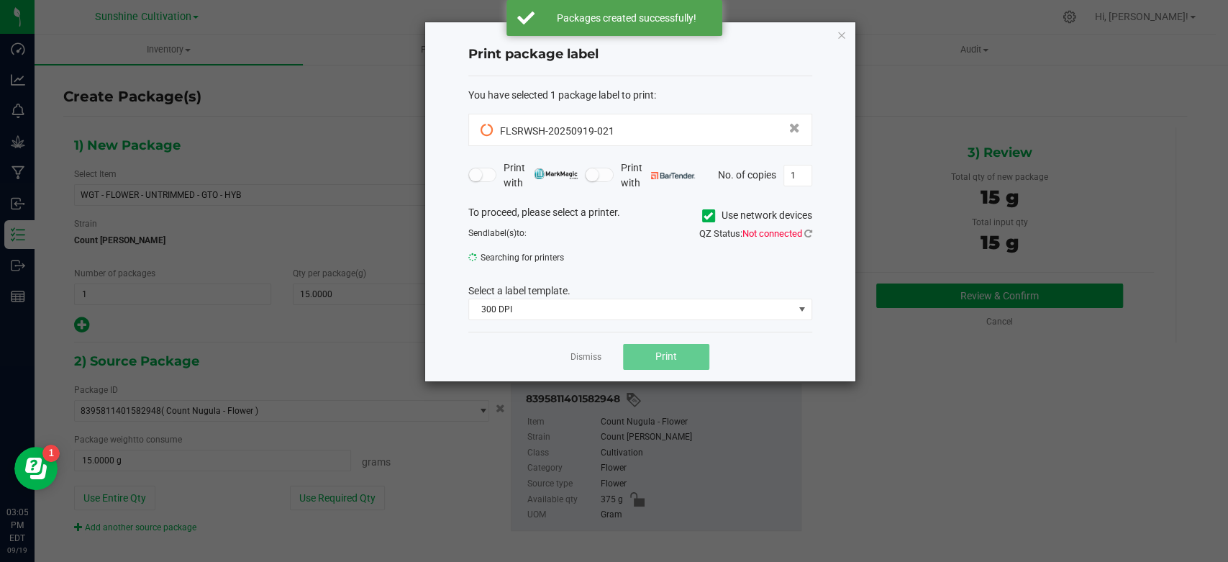
click at [592, 361] on link "Dismiss" at bounding box center [585, 357] width 31 height 12
